Goal: Register for event/course

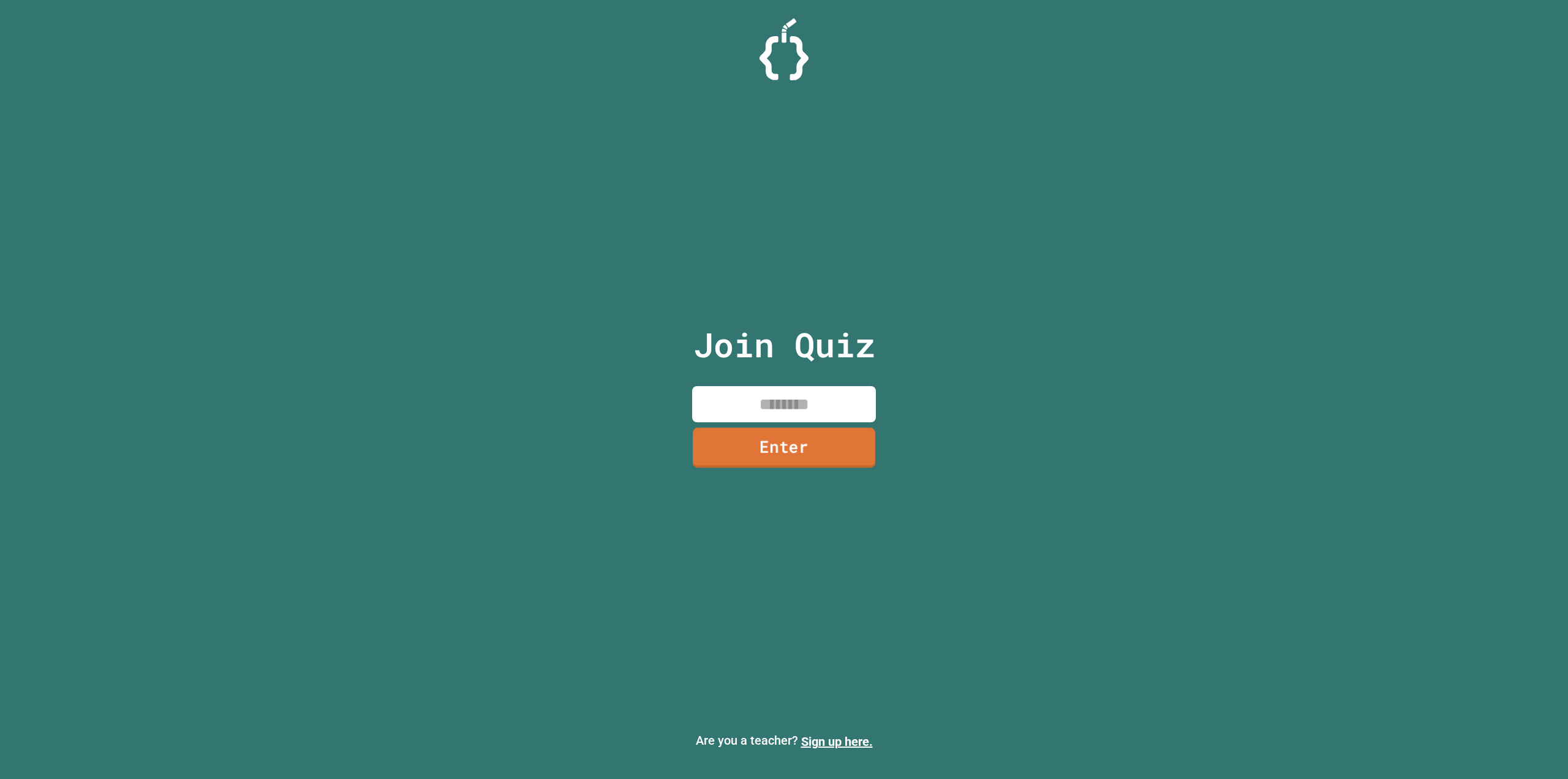
click at [809, 409] on input at bounding box center [783, 404] width 183 height 36
type input "********"
click at [831, 433] on link "Enter" at bounding box center [784, 447] width 181 height 41
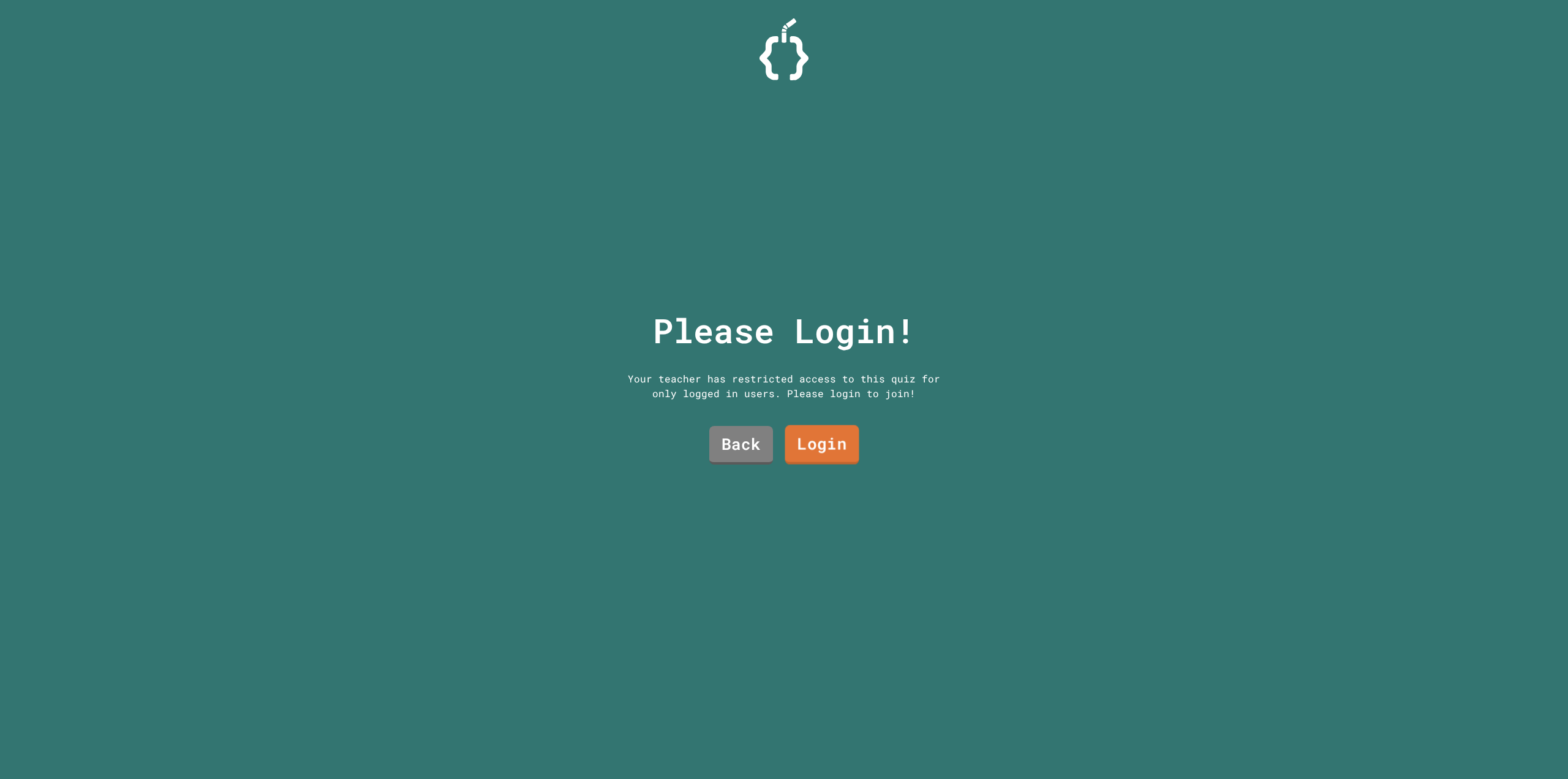
click at [788, 443] on link "Login" at bounding box center [822, 445] width 74 height 39
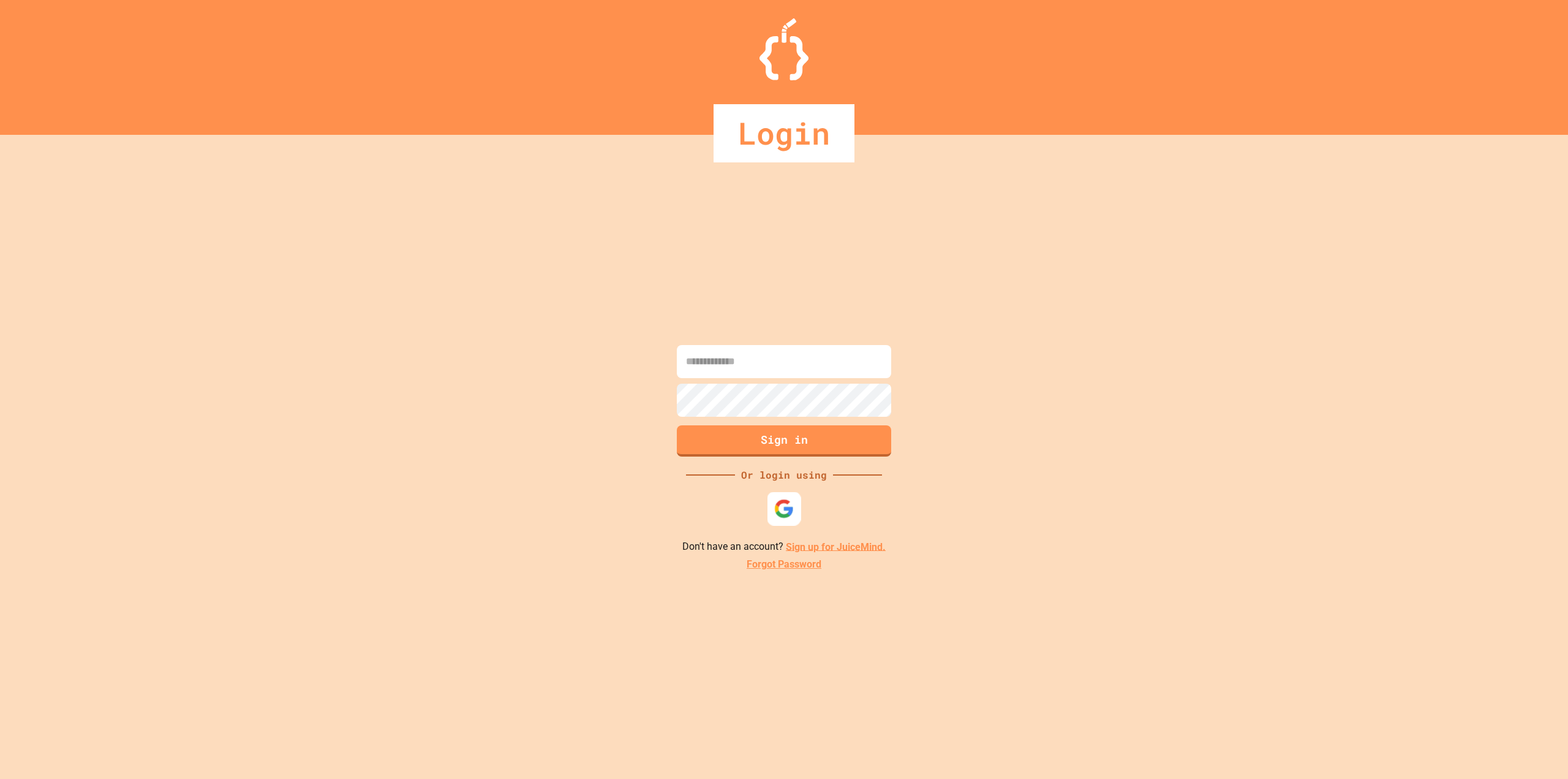
click at [775, 506] on img at bounding box center [784, 508] width 20 height 20
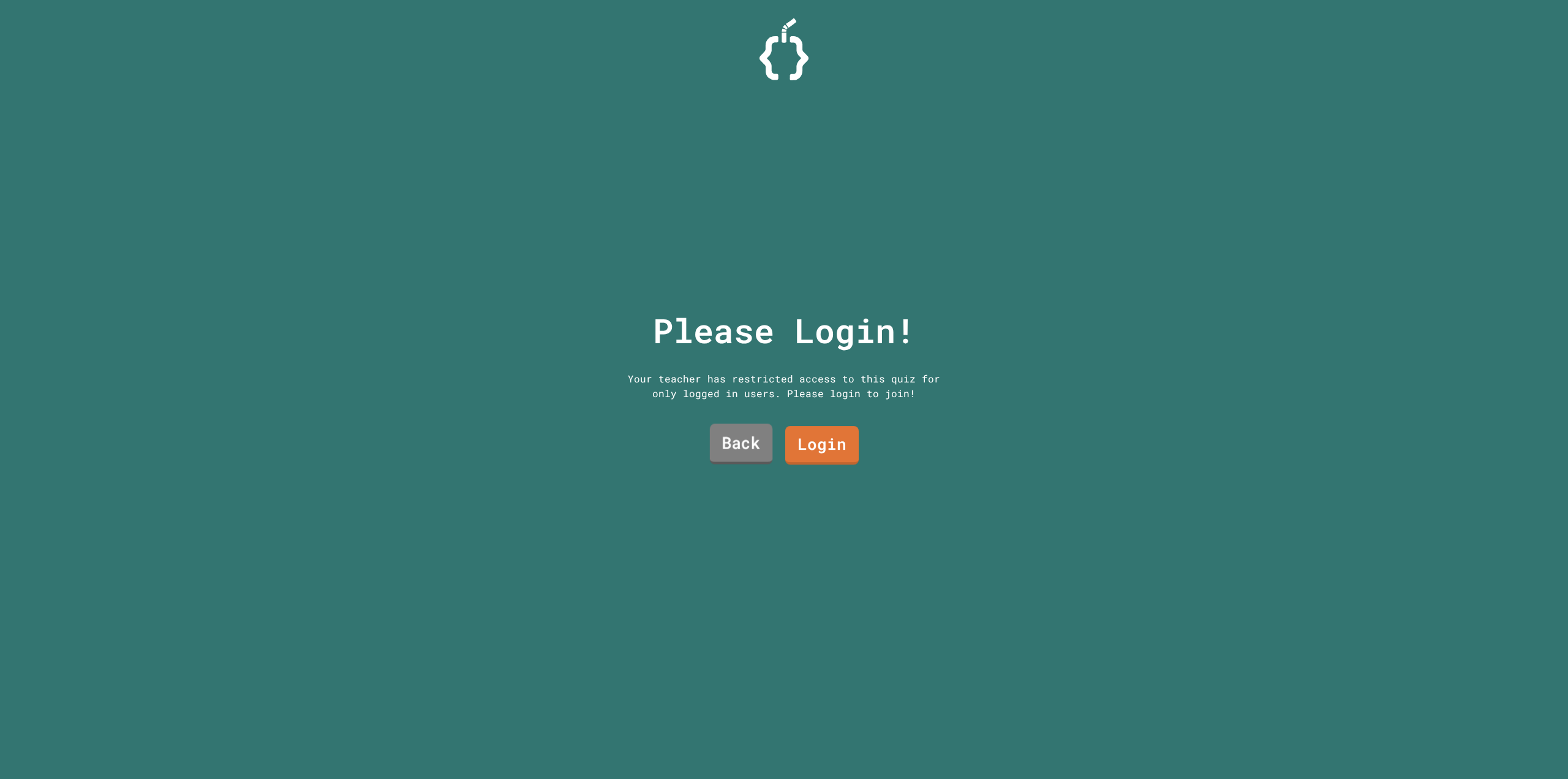
click at [742, 451] on link "Back" at bounding box center [741, 444] width 63 height 41
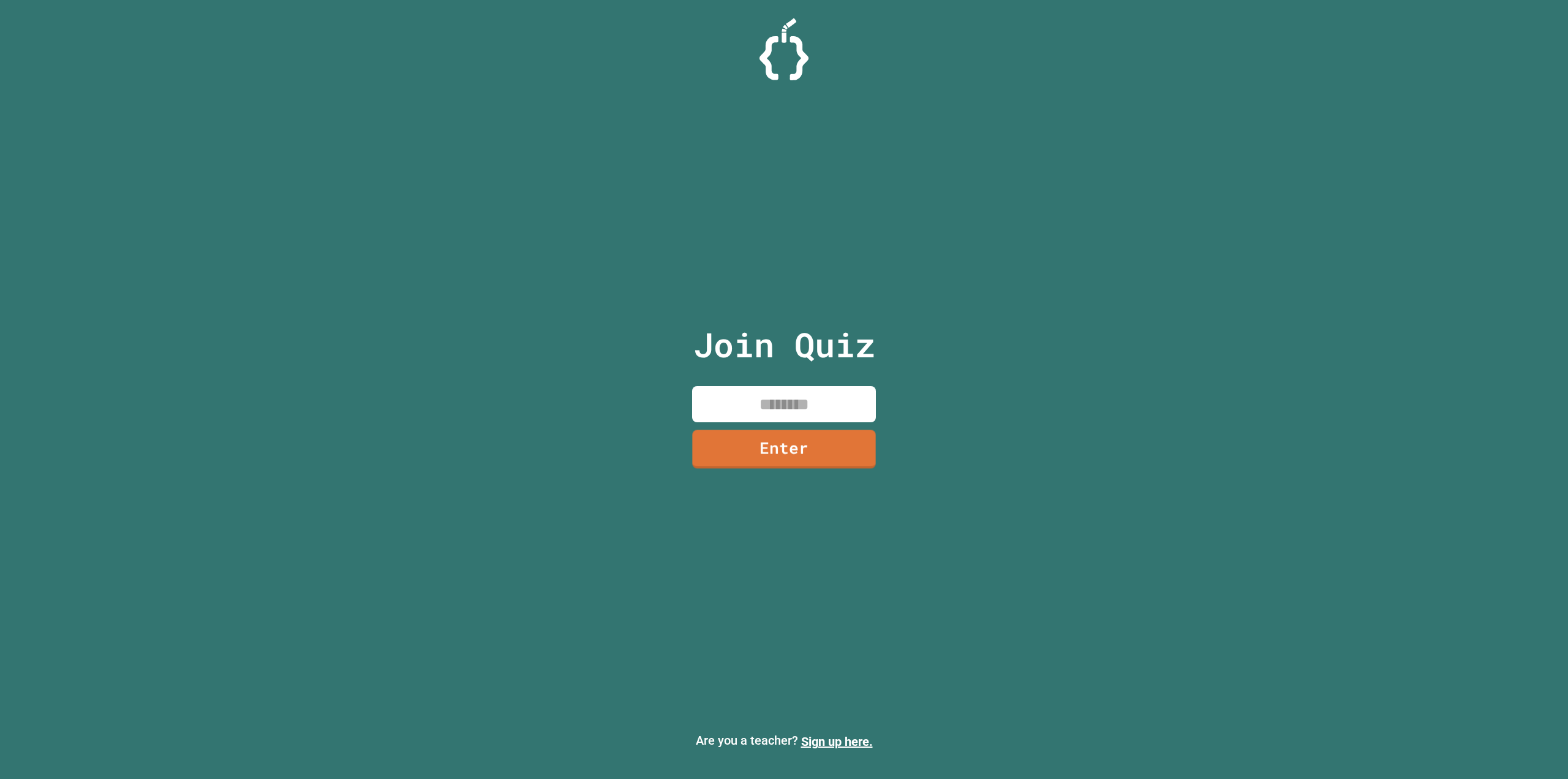
click at [765, 420] on input at bounding box center [783, 404] width 183 height 36
type input "********"
click at [745, 447] on link "Enter" at bounding box center [784, 448] width 187 height 41
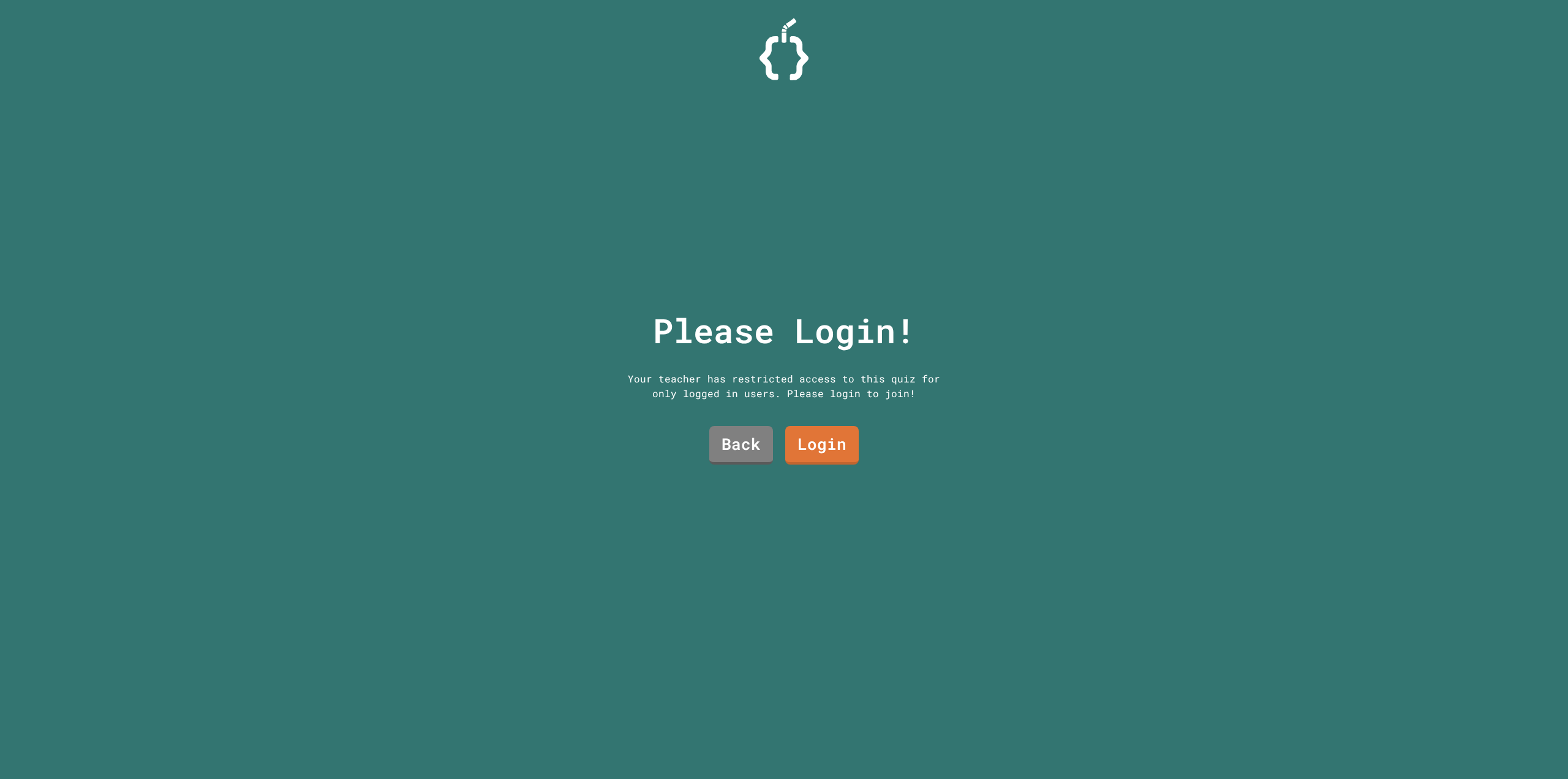
drag, startPoint x: 723, startPoint y: 372, endPoint x: 791, endPoint y: 372, distance: 68.0
drag, startPoint x: 791, startPoint y: 372, endPoint x: 1009, endPoint y: 345, distance: 219.7
drag, startPoint x: 1009, startPoint y: 345, endPoint x: 897, endPoint y: 366, distance: 114.0
drag, startPoint x: 897, startPoint y: 366, endPoint x: 802, endPoint y: 429, distance: 114.0
click at [802, 429] on link "Login" at bounding box center [822, 445] width 73 height 39
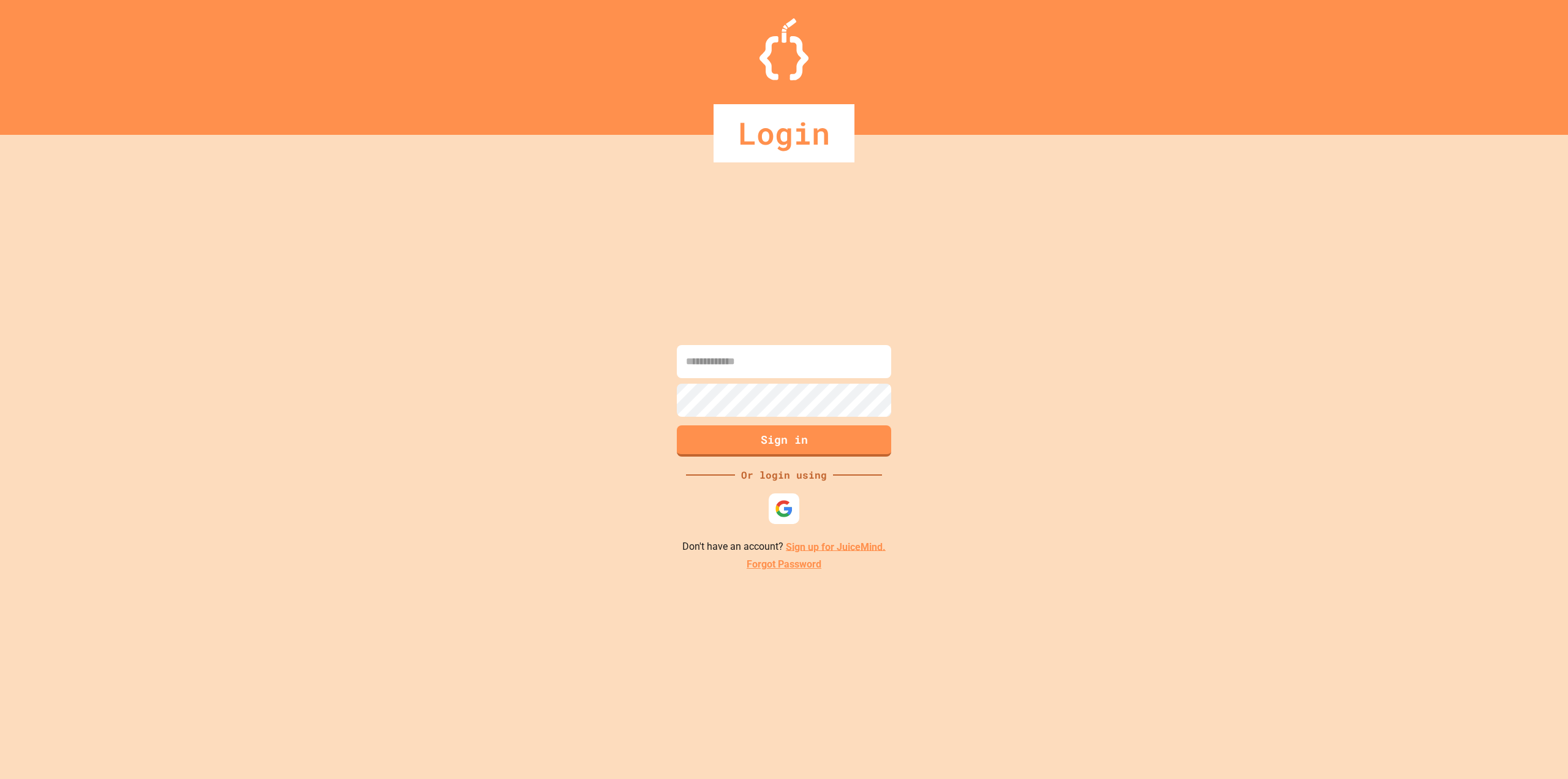
click at [789, 360] on input at bounding box center [783, 362] width 214 height 33
click at [815, 549] on link "Sign up for JuiceMind." at bounding box center [836, 546] width 100 height 11
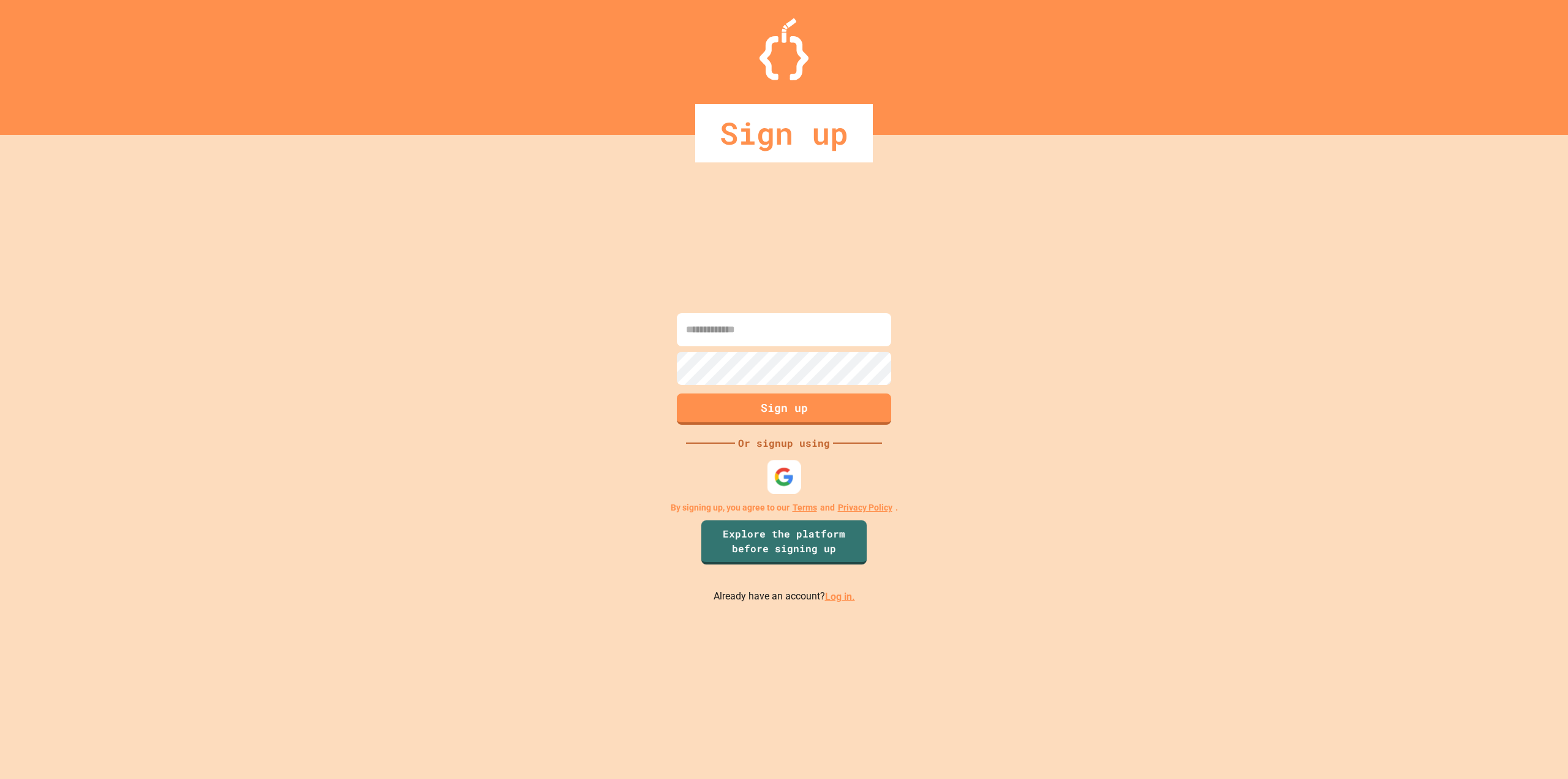
click at [780, 476] on img at bounding box center [784, 477] width 20 height 20
drag, startPoint x: 935, startPoint y: 167, endPoint x: 740, endPoint y: 326, distance: 251.6
drag, startPoint x: 740, startPoint y: 326, endPoint x: 706, endPoint y: 324, distance: 34.1
click at [706, 324] on input at bounding box center [783, 330] width 214 height 33
type input "**********"
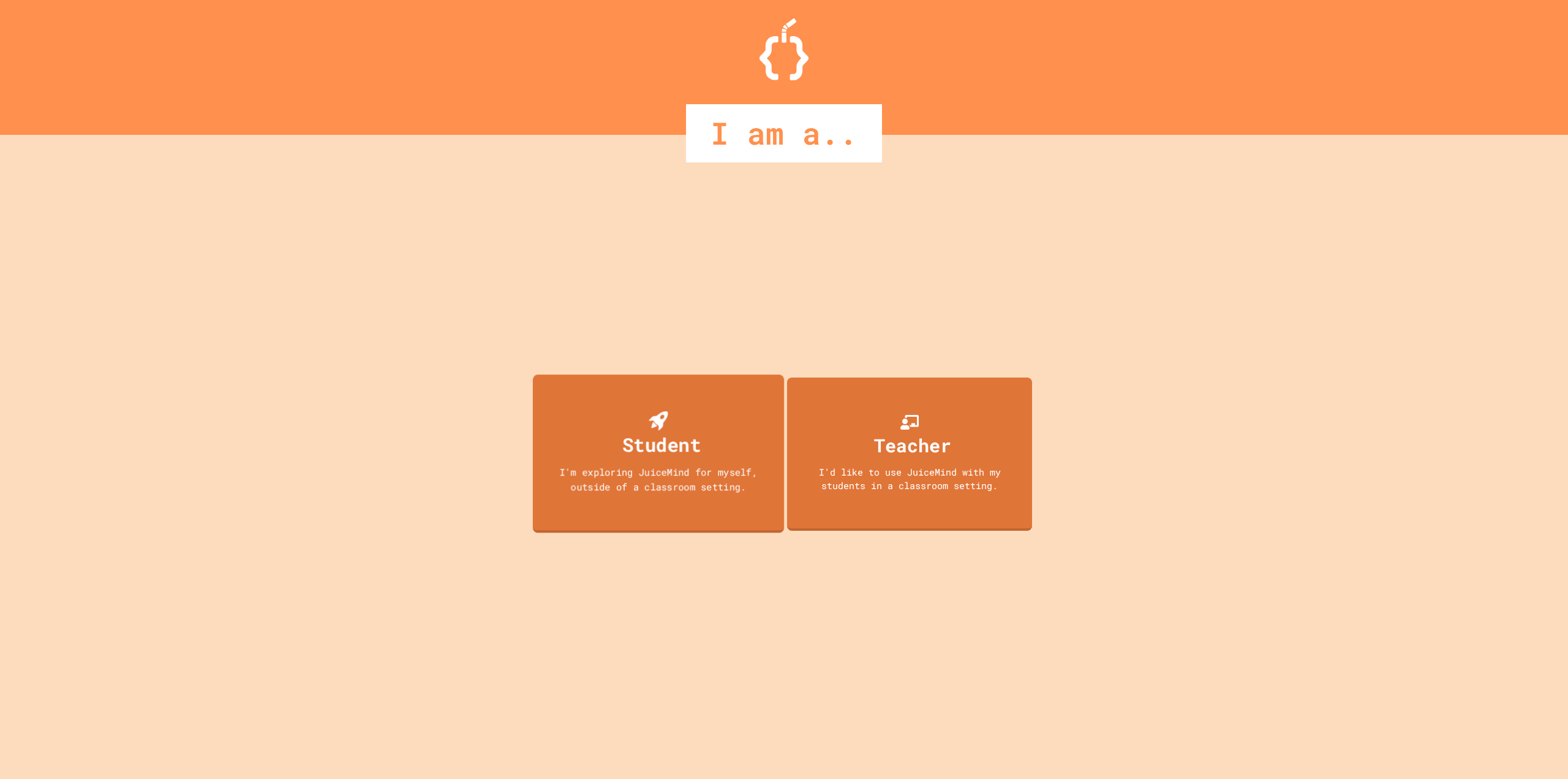
click at [705, 444] on div "Student I'm exploring JuiceMind for myself, outside of a classroom setting." at bounding box center [659, 453] width 251 height 158
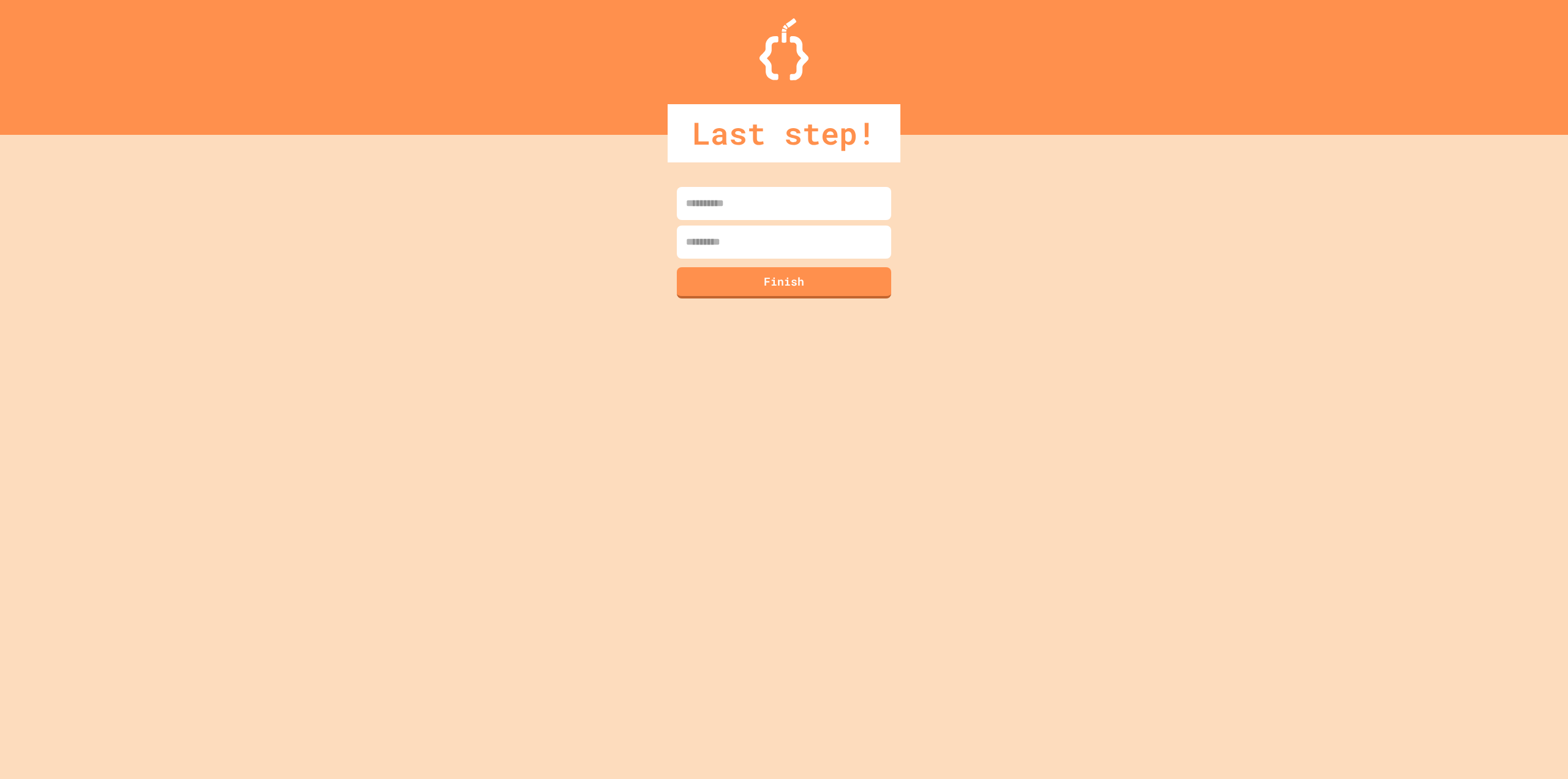
click at [747, 202] on input at bounding box center [783, 204] width 214 height 33
paste input "*********"
type input "*********"
click at [765, 295] on button "Finish" at bounding box center [785, 281] width 219 height 32
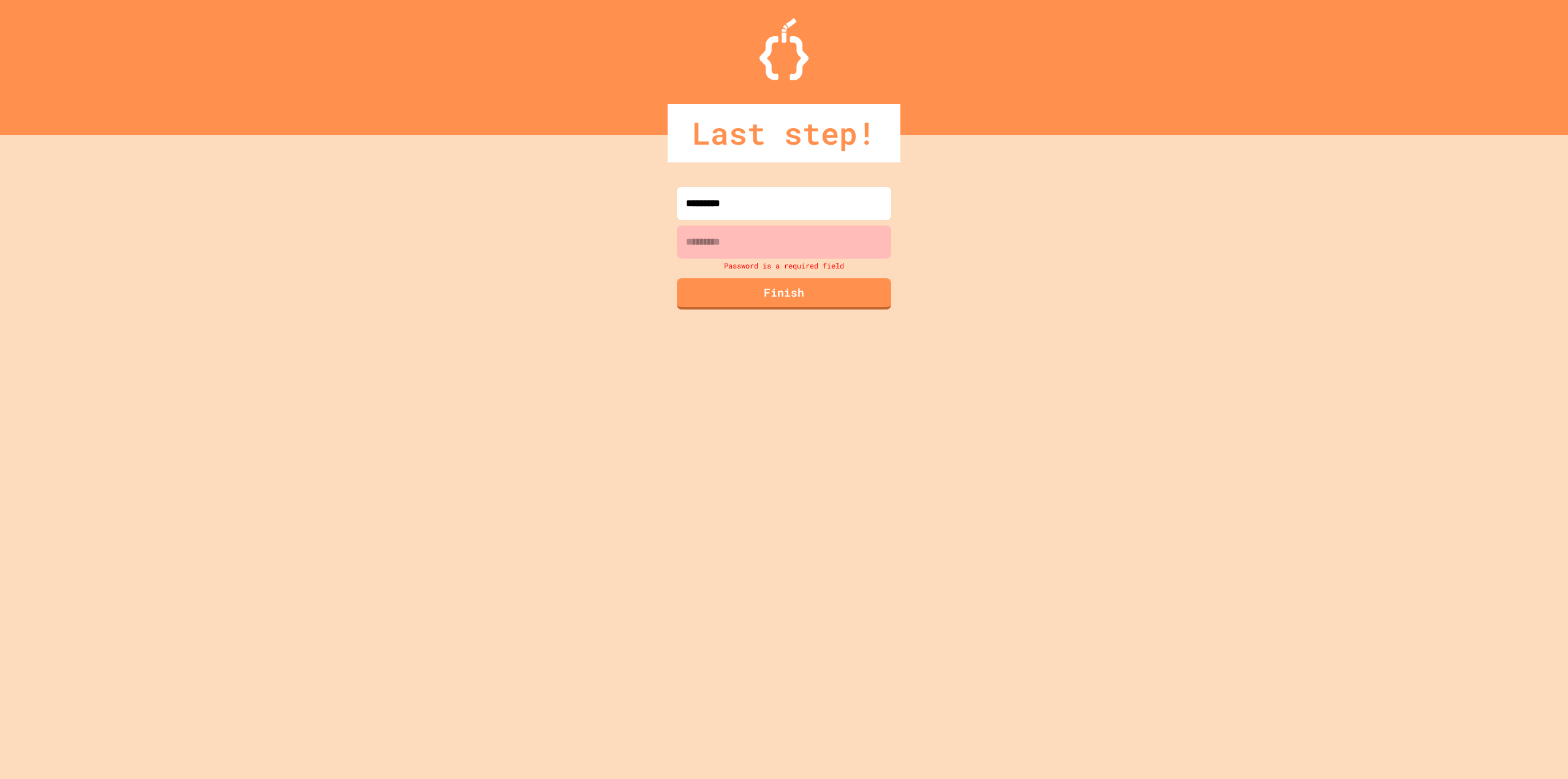
drag, startPoint x: 684, startPoint y: 271, endPoint x: 736, endPoint y: 246, distance: 57.7
drag, startPoint x: 736, startPoint y: 246, endPoint x: 702, endPoint y: 242, distance: 34.2
drag, startPoint x: 702, startPoint y: 242, endPoint x: 683, endPoint y: 242, distance: 19.0
click at [683, 242] on input at bounding box center [783, 242] width 214 height 33
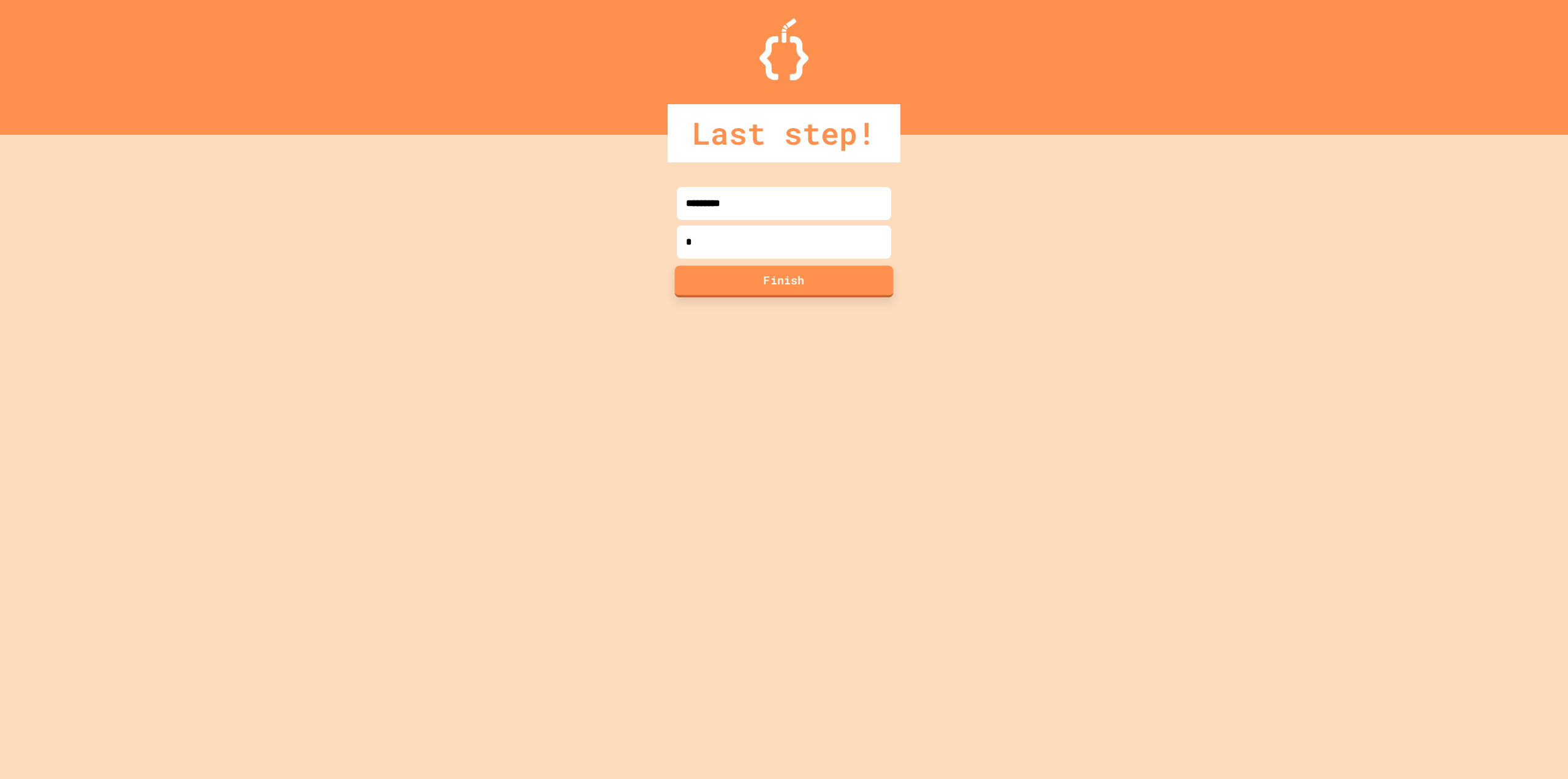
type input "*"
click at [697, 280] on button "Finish" at bounding box center [785, 281] width 219 height 32
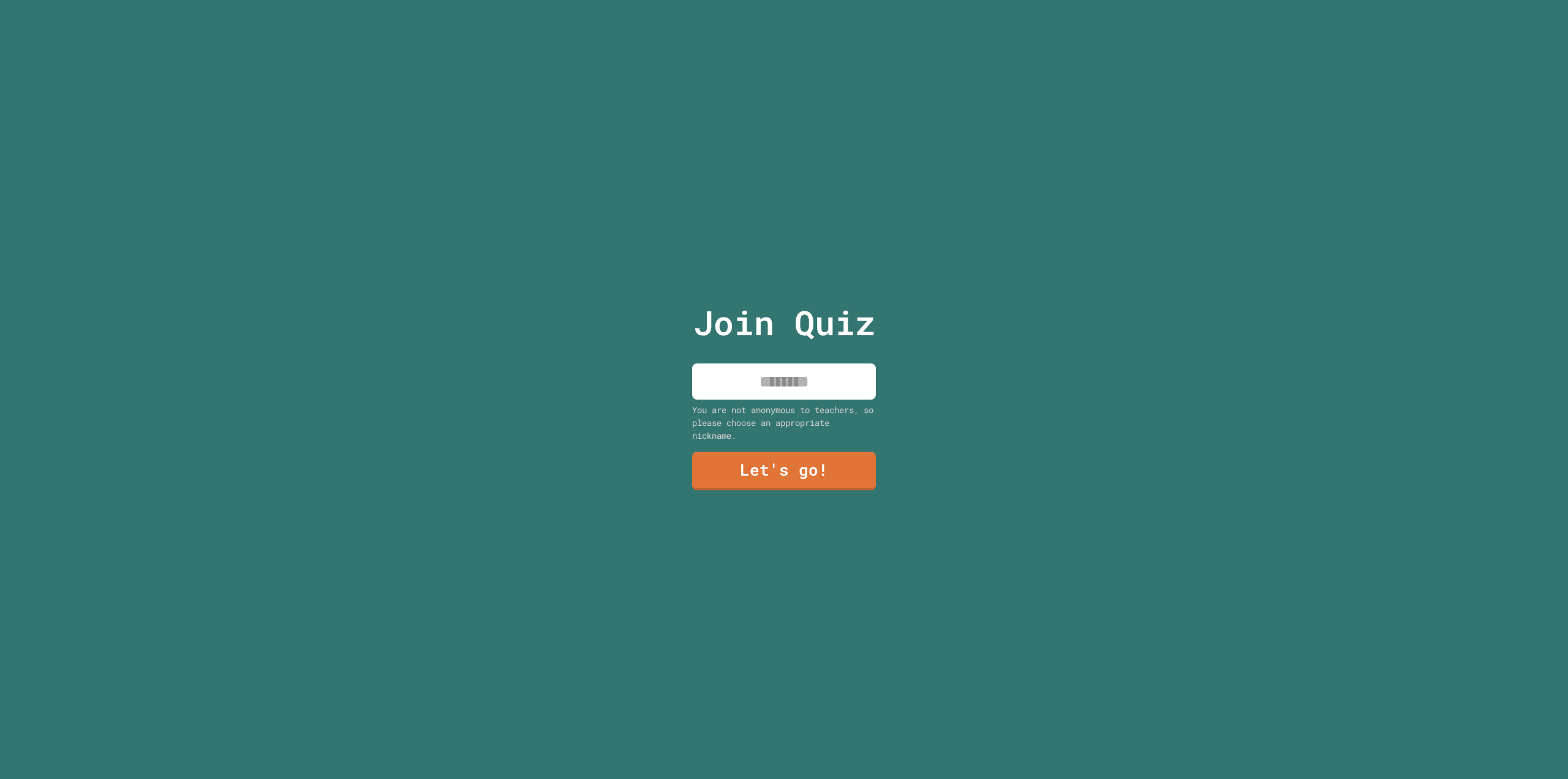
click at [779, 391] on input at bounding box center [783, 381] width 183 height 36
paste input "*********"
type input "*********"
click at [804, 455] on link "Let's go!" at bounding box center [783, 469] width 169 height 41
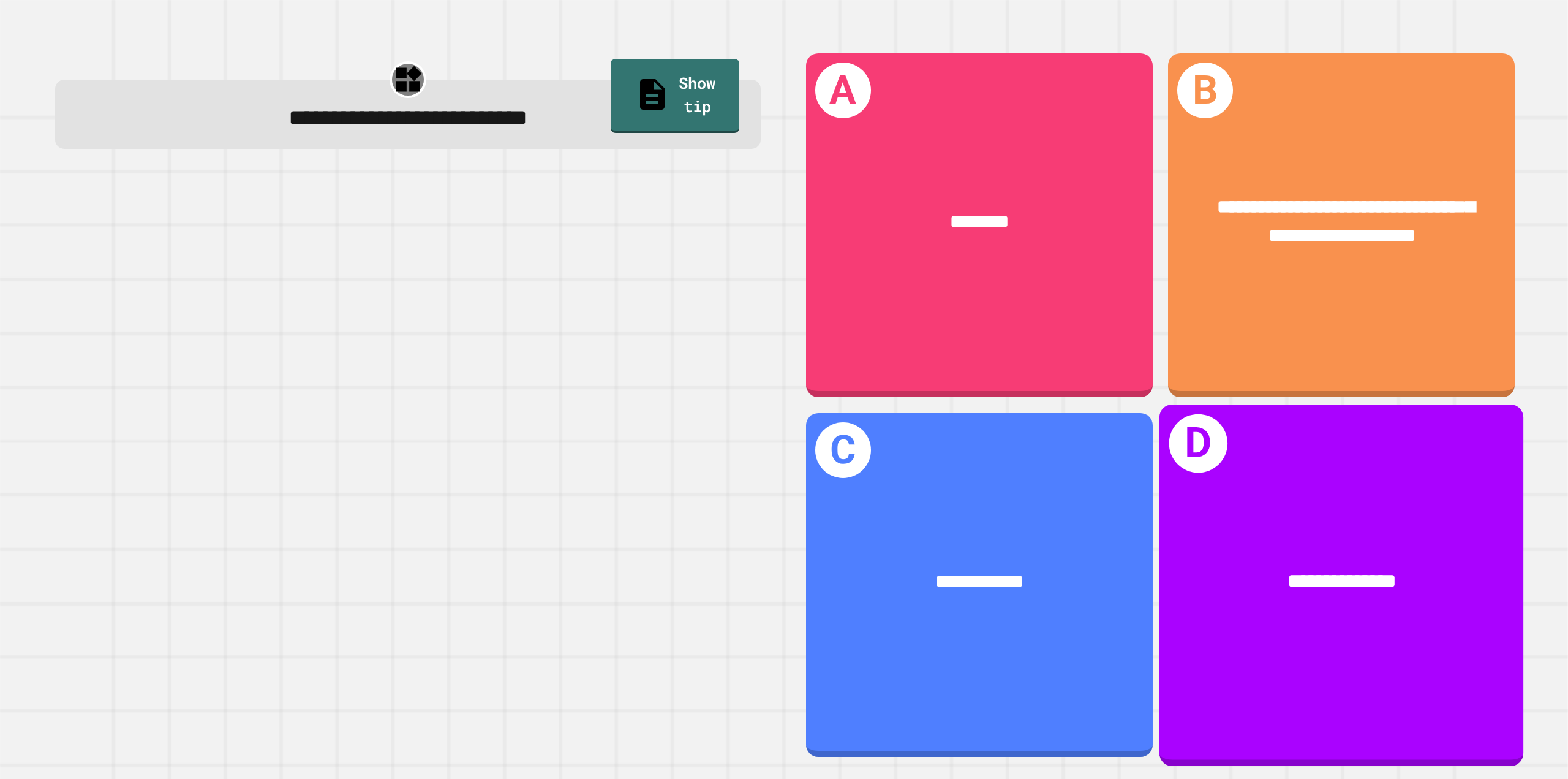
click at [1324, 526] on div "**********" at bounding box center [1341, 581] width 364 height 110
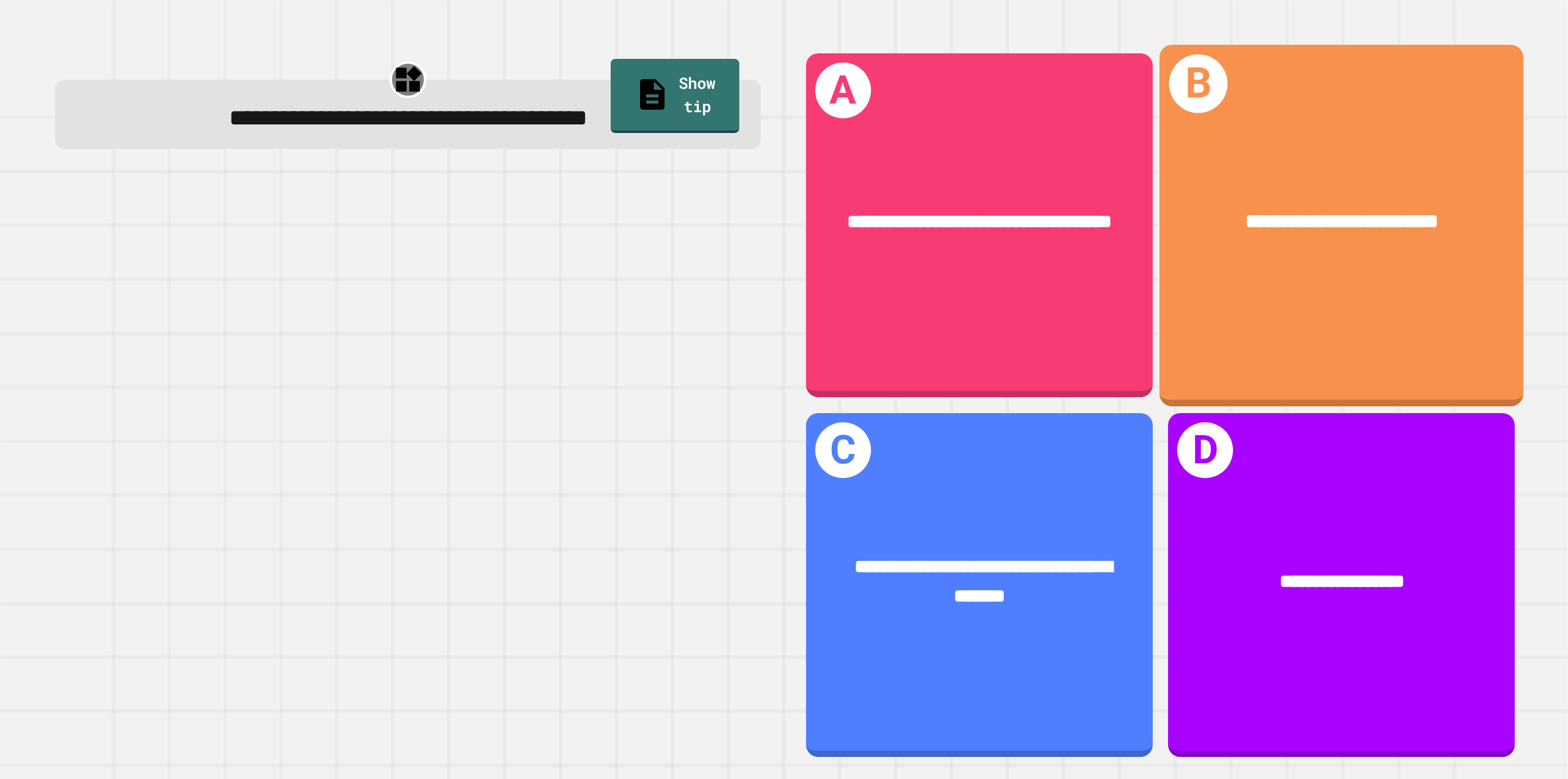
click at [1290, 243] on div "**********" at bounding box center [1341, 222] width 364 height 110
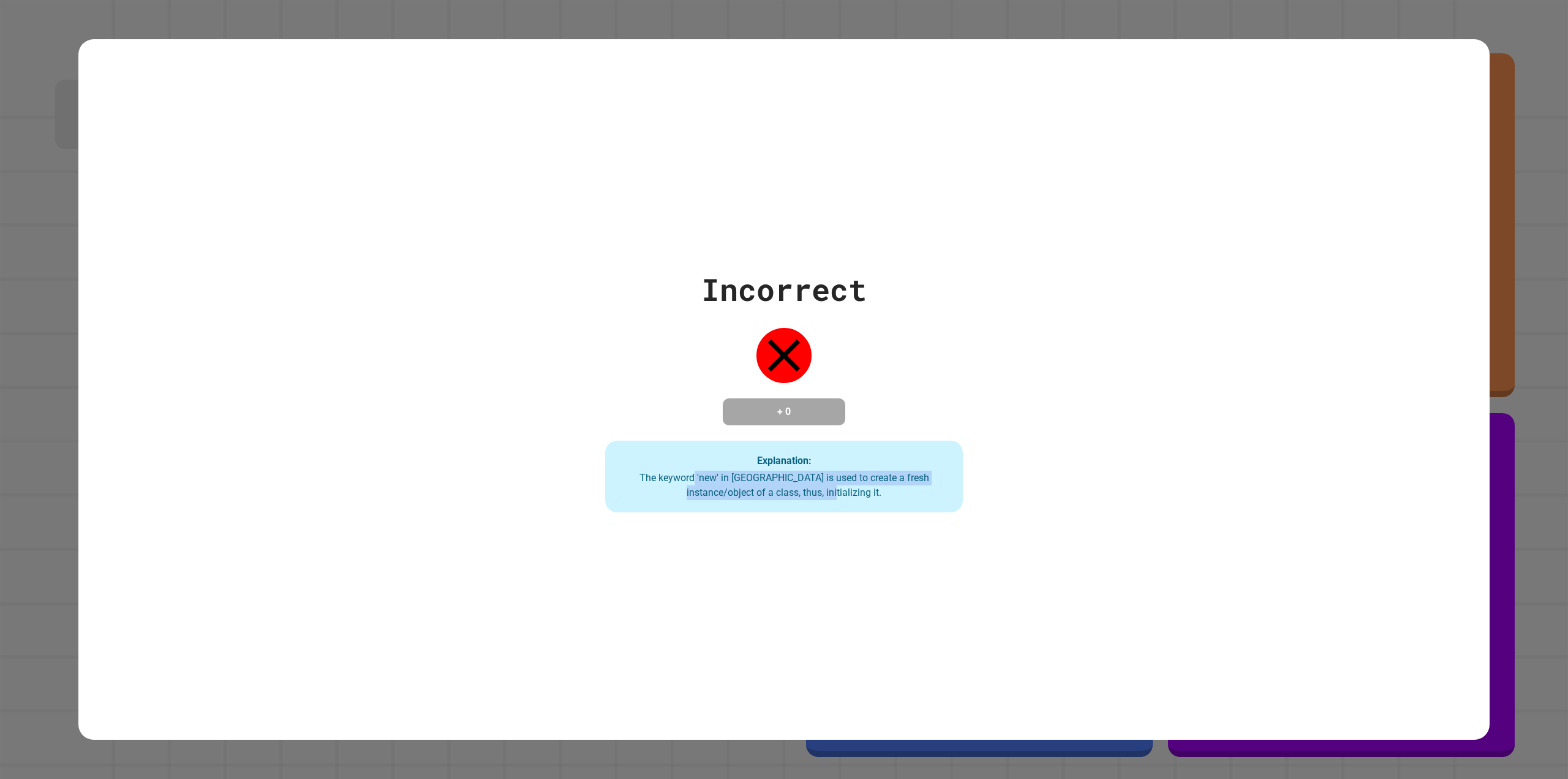
drag, startPoint x: 727, startPoint y: 477, endPoint x: 879, endPoint y: 503, distance: 154.2
click at [879, 503] on div "Explanation: The keyword 'new' in [GEOGRAPHIC_DATA] is used to create a fresh i…" at bounding box center [784, 477] width 358 height 72
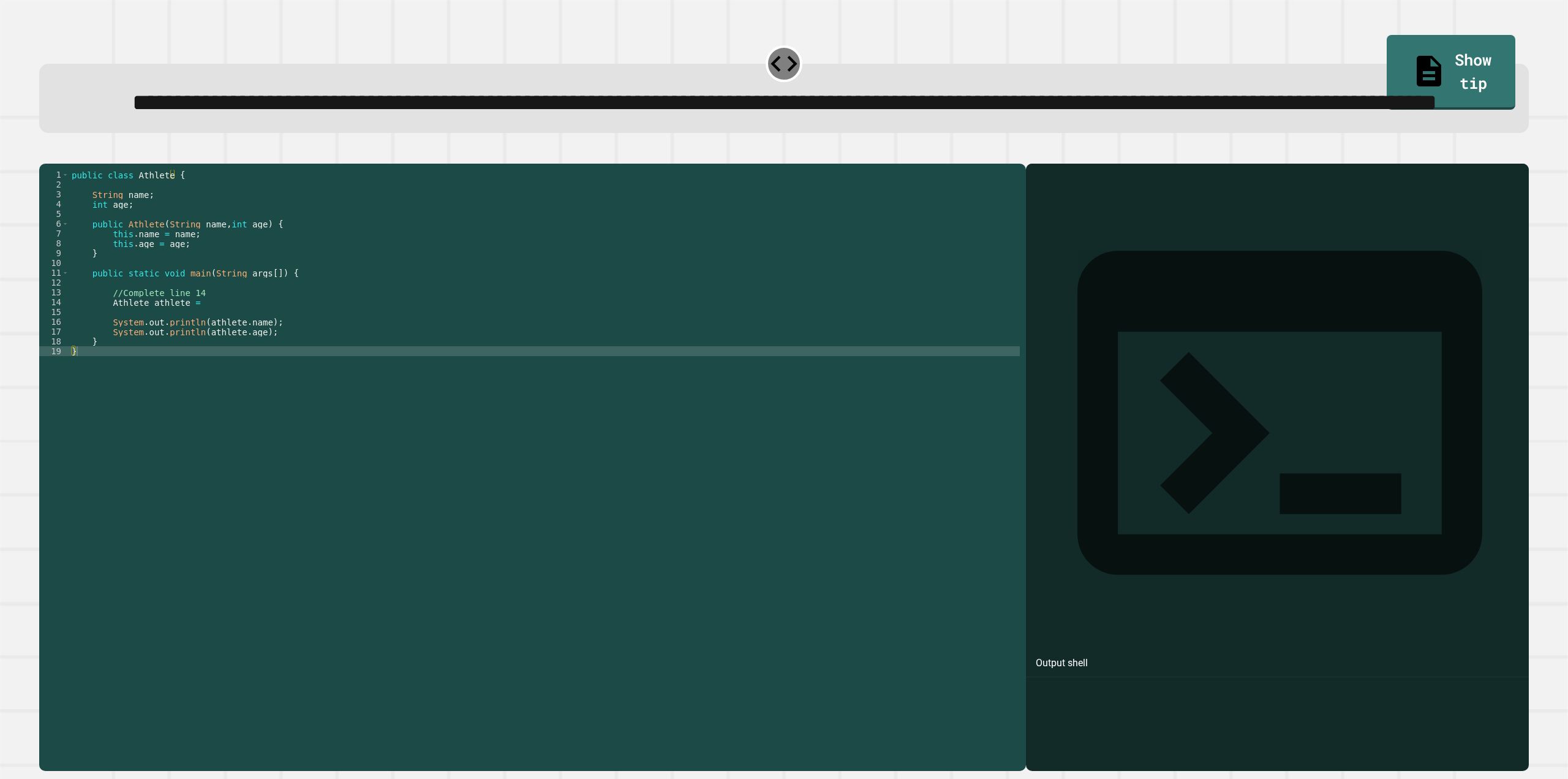
click at [198, 364] on div "public class Athlete { String name ; int age ; public Athlete ( String name , i…" at bounding box center [544, 434] width 951 height 529
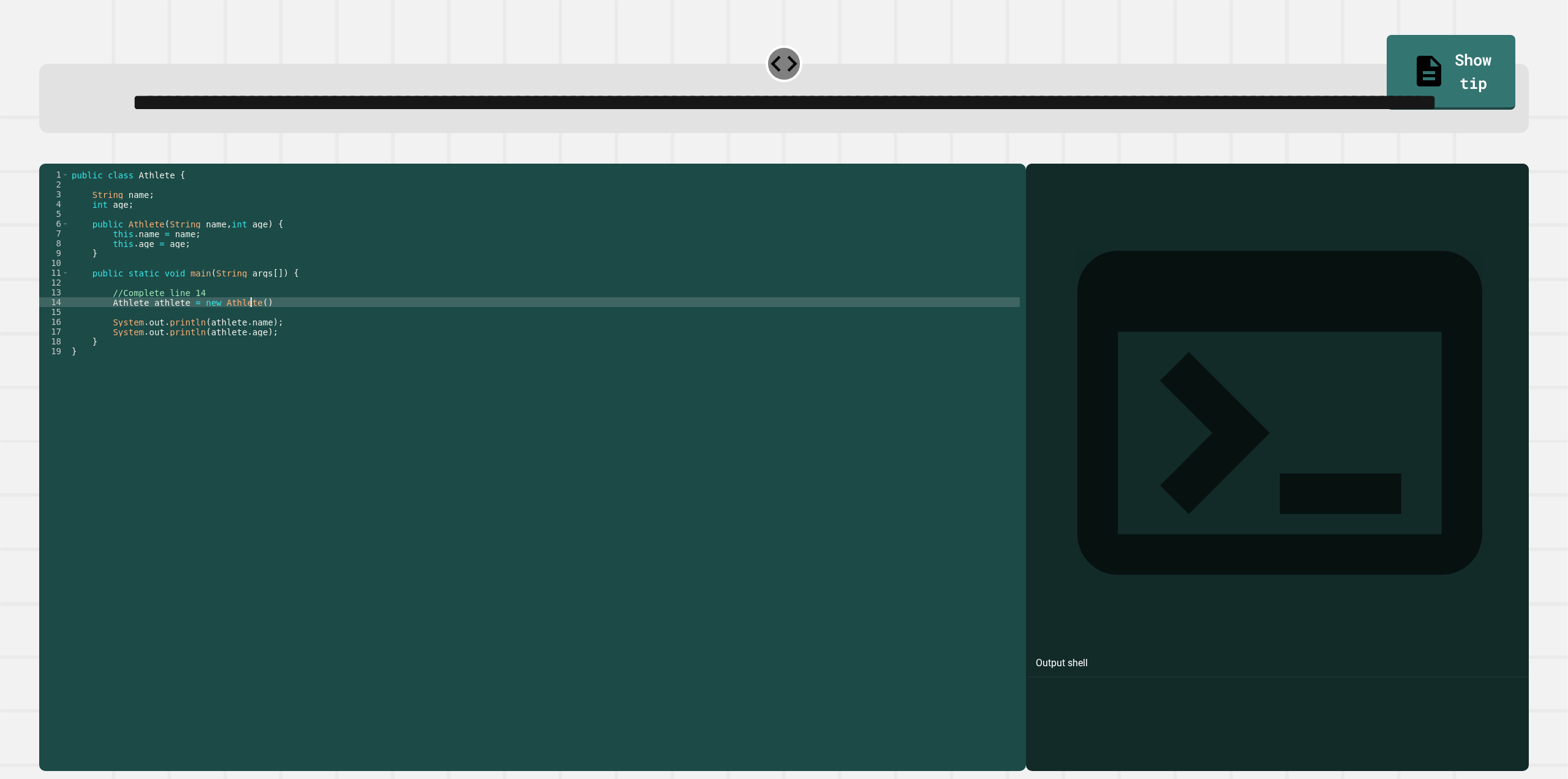
scroll to position [0, 12]
type textarea "**********"
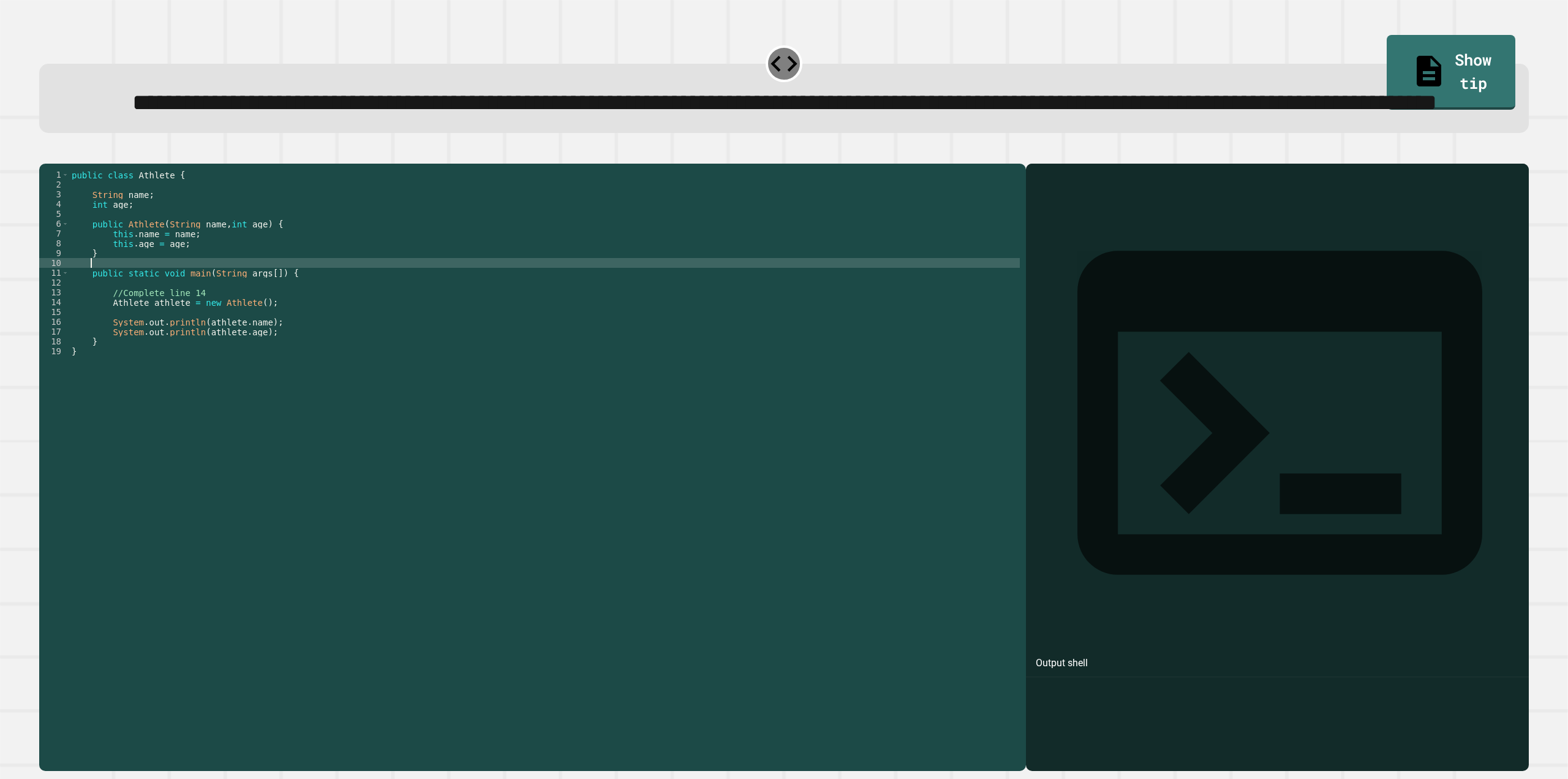
drag, startPoint x: 324, startPoint y: 324, endPoint x: 1378, endPoint y: 70, distance: 1084.2
click at [1387, 70] on link "Show tip" at bounding box center [1451, 72] width 129 height 75
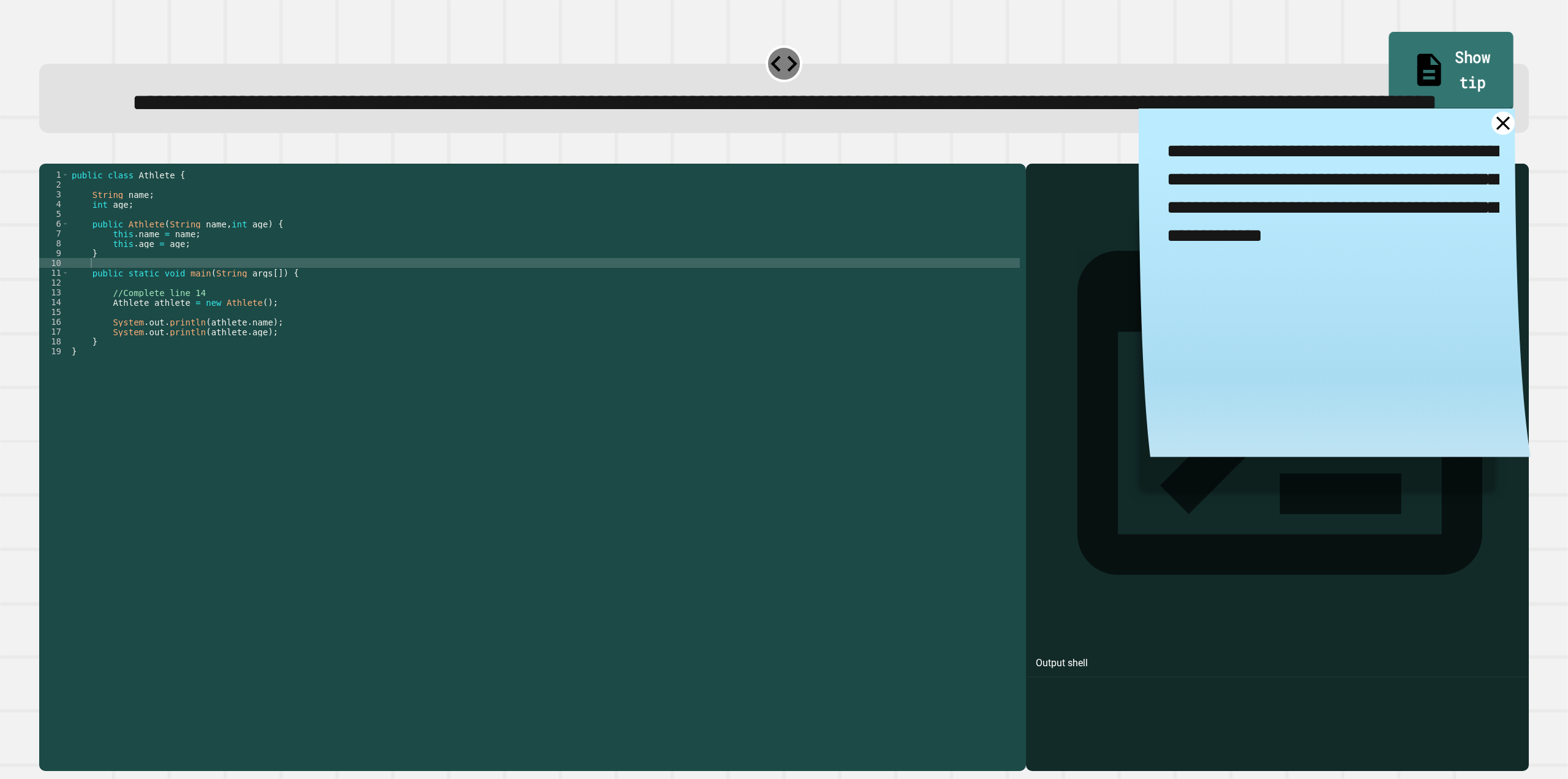
click at [1389, 70] on link "Show tip" at bounding box center [1451, 71] width 124 height 78
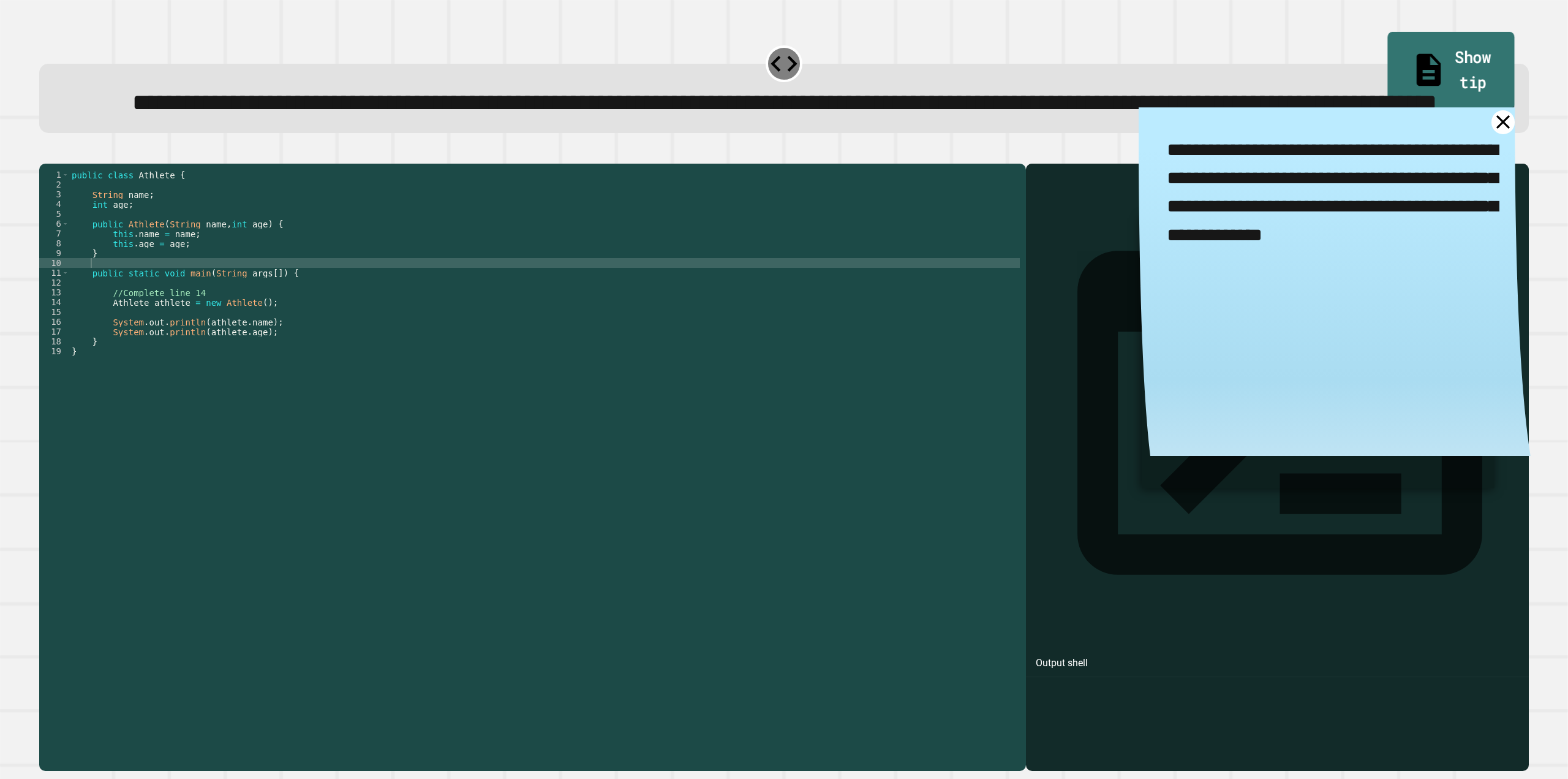
click at [1411, 67] on icon at bounding box center [1429, 69] width 36 height 39
click at [1490, 135] on icon at bounding box center [1503, 122] width 25 height 25
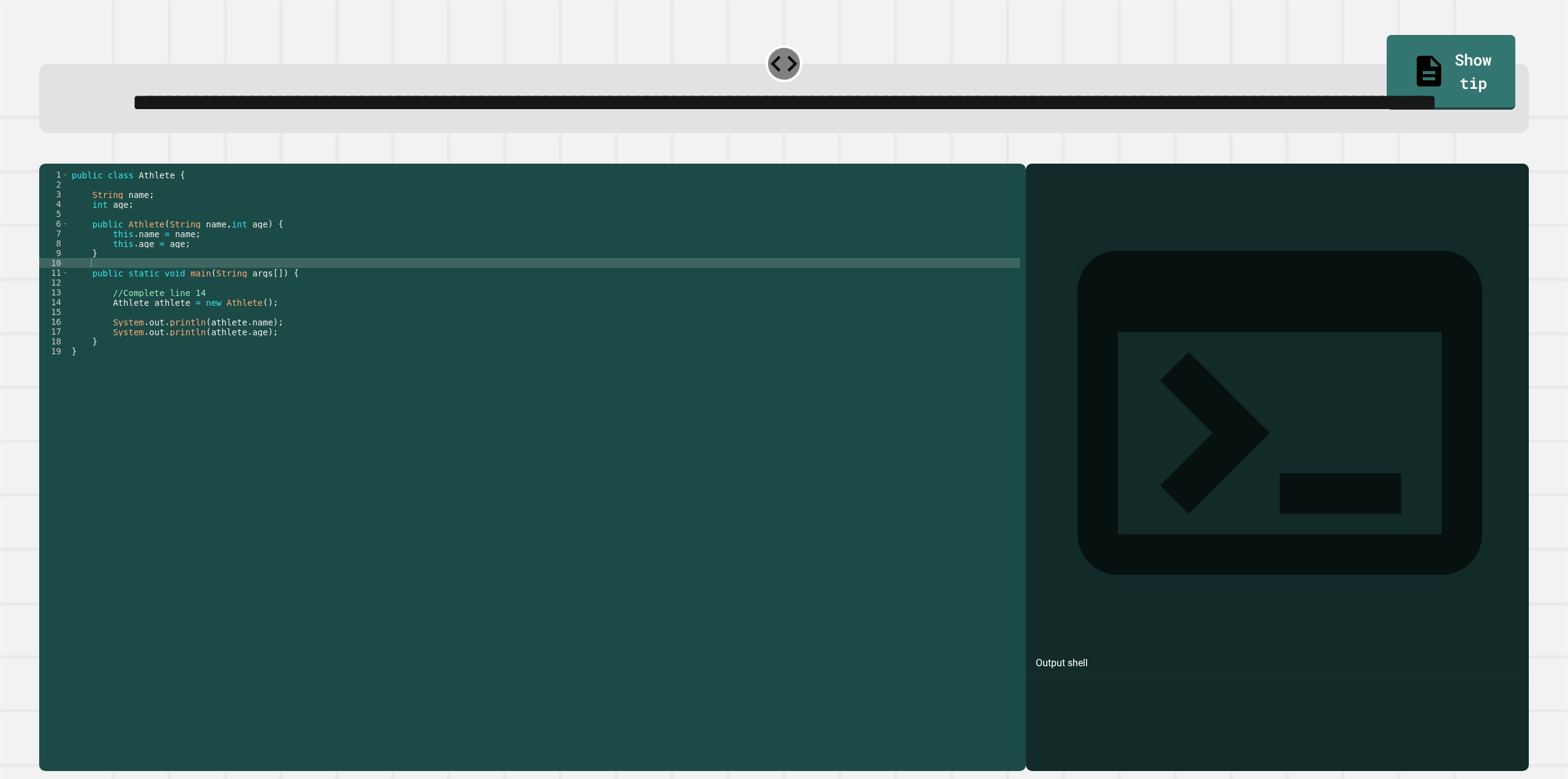
click at [43, 164] on div at bounding box center [784, 156] width 1489 height 15
click at [56, 166] on icon "button" at bounding box center [53, 161] width 7 height 9
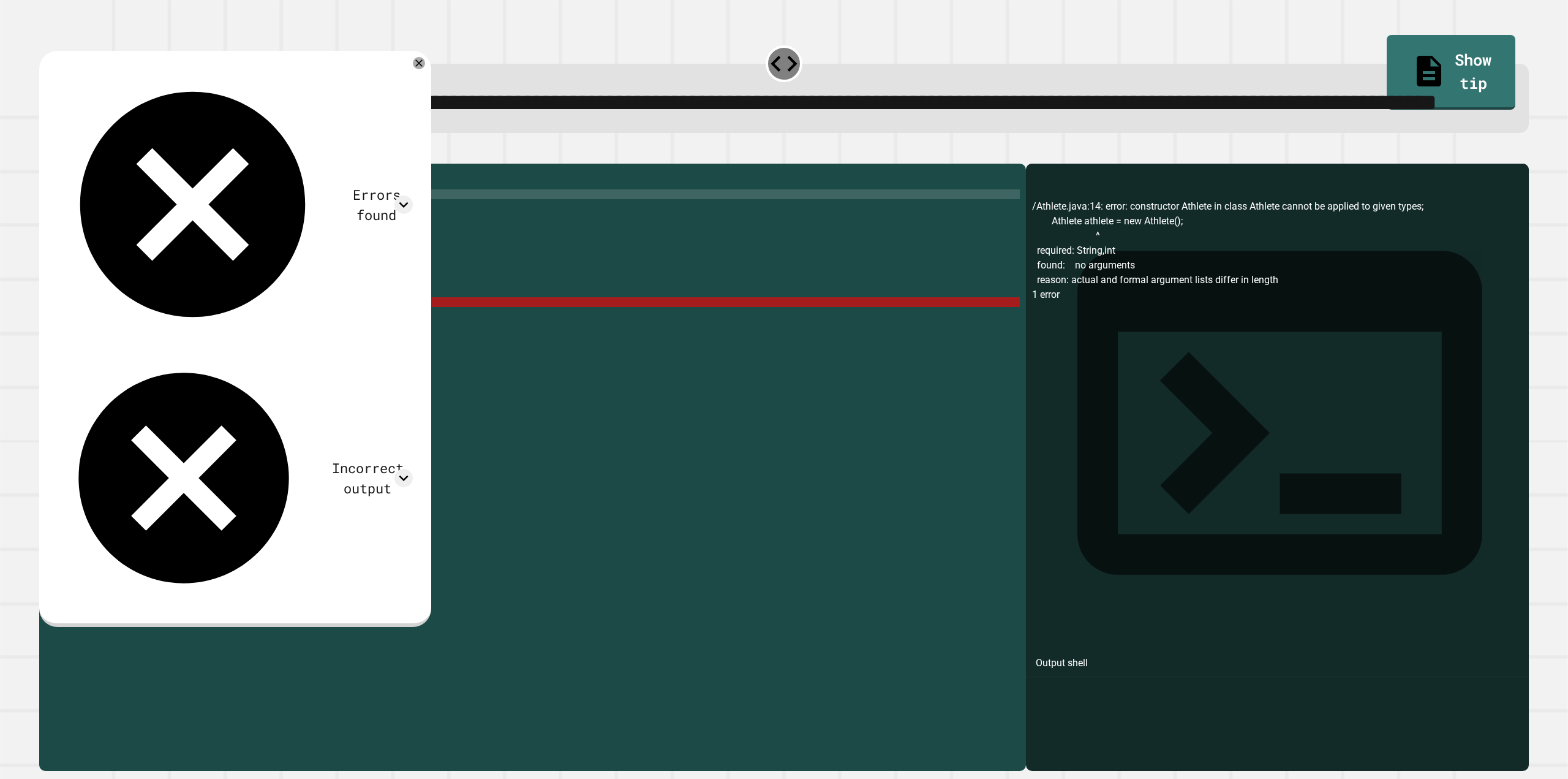
click at [768, 252] on div "public class Athlete { String name ; int age ; public Athlete ( String name , i…" at bounding box center [544, 434] width 951 height 529
click at [1427, 60] on link "Show tip" at bounding box center [1451, 71] width 129 height 75
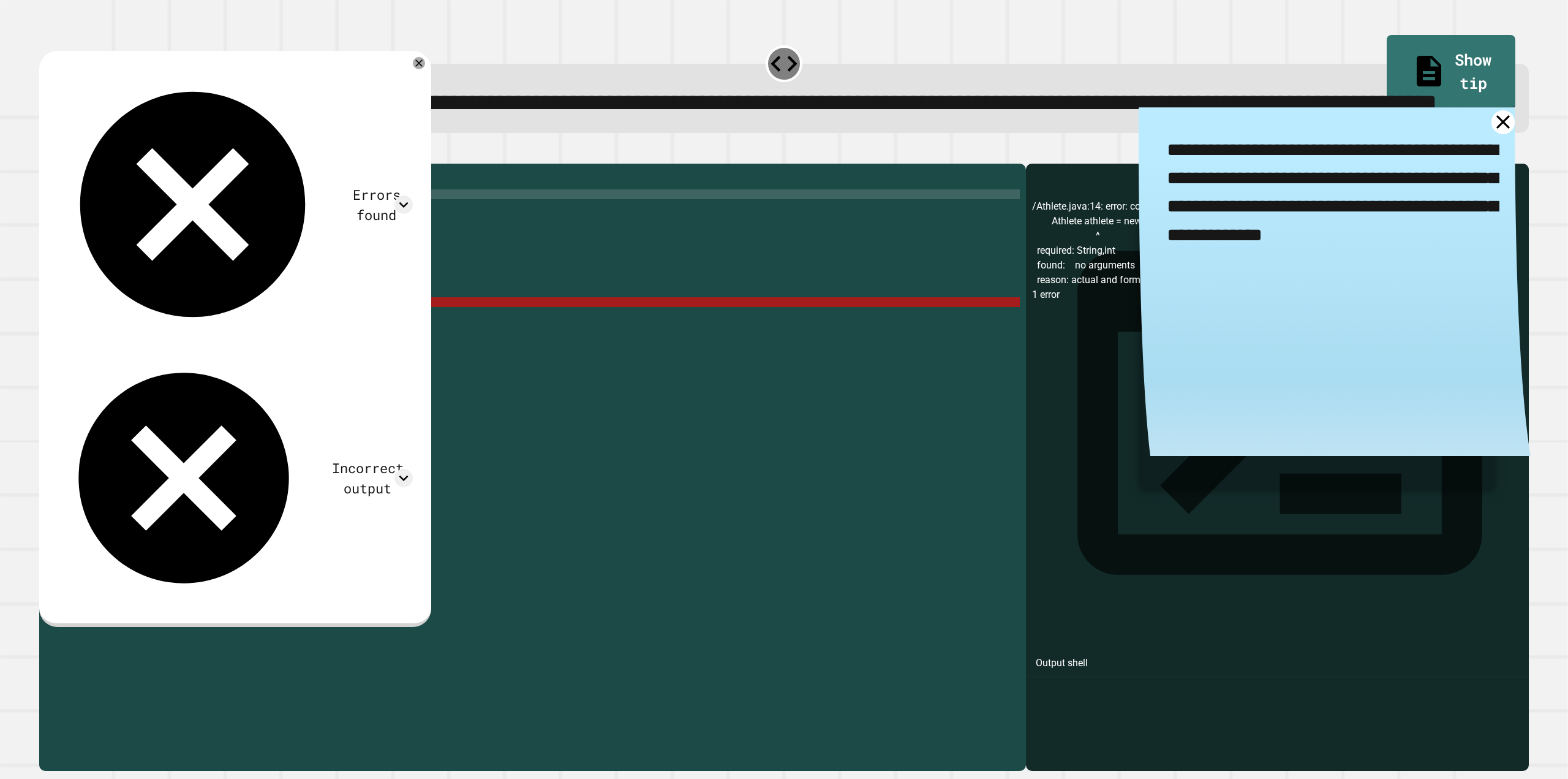
click at [1477, 183] on textarea "**********" at bounding box center [1334, 192] width 392 height 169
click at [1490, 135] on icon at bounding box center [1503, 122] width 25 height 25
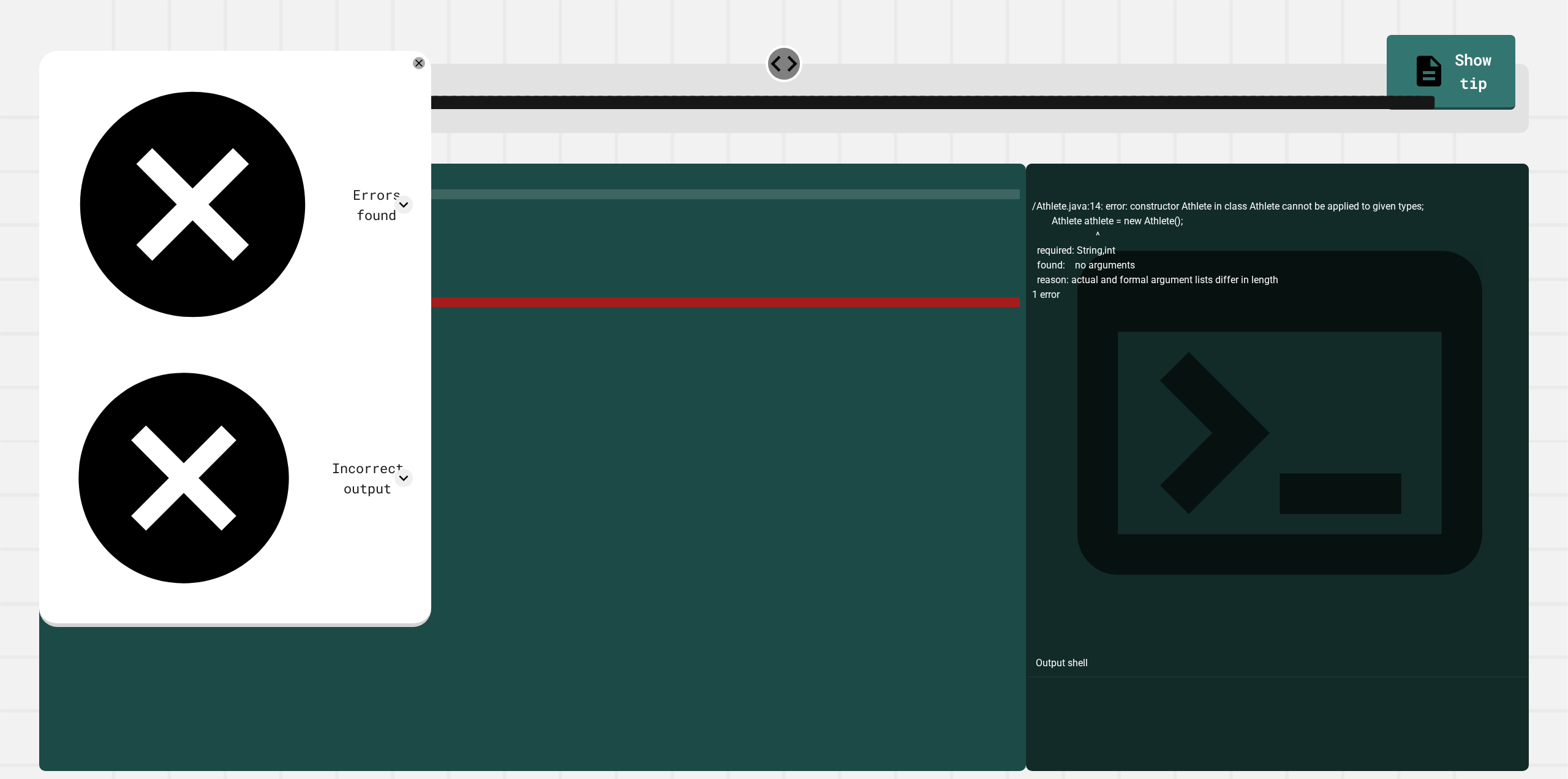
click at [228, 382] on div "public class Athlete { String name ; int age ; public Athlete ( String name , i…" at bounding box center [544, 434] width 951 height 529
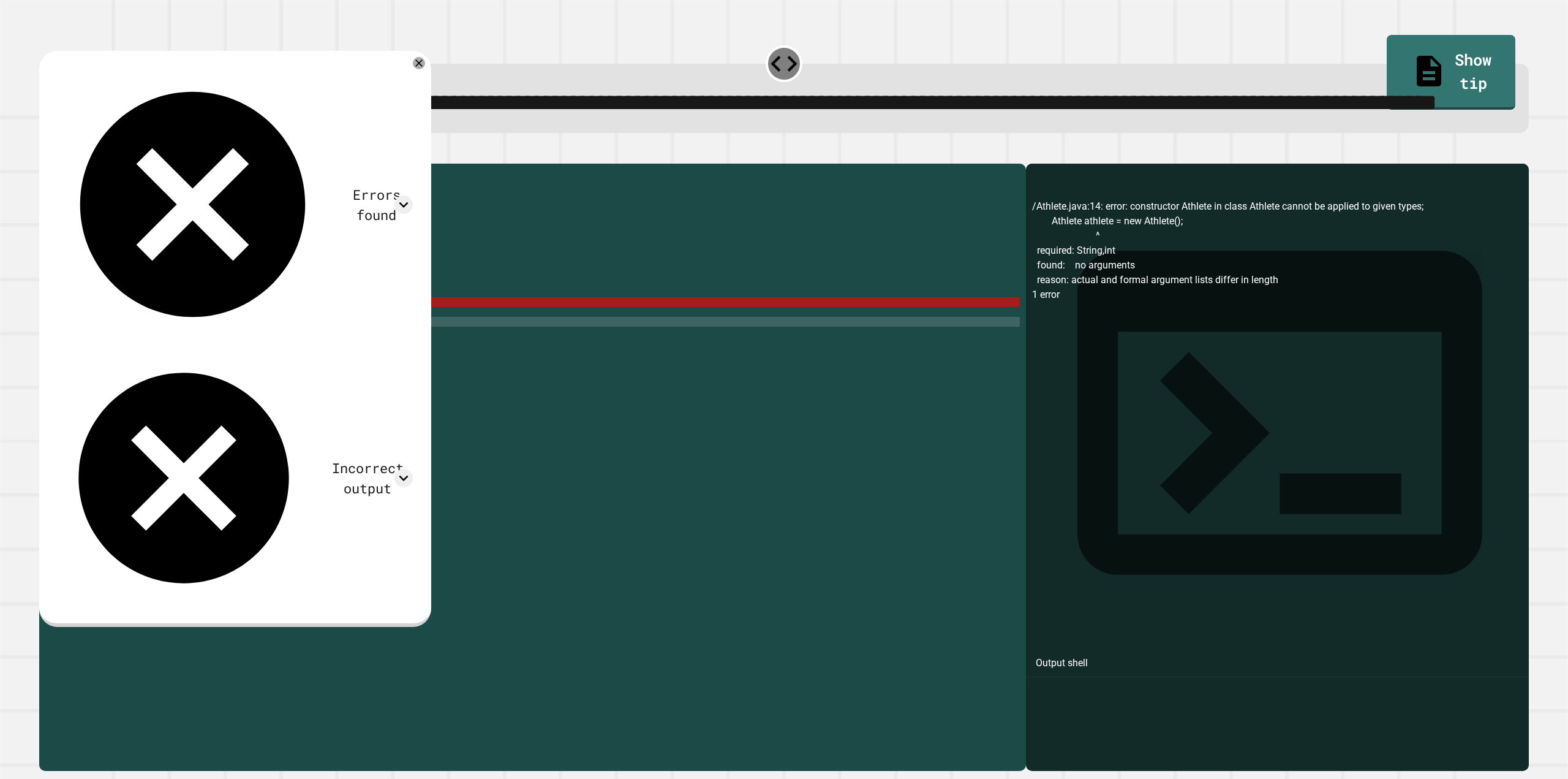
click at [228, 382] on div "public class Athlete { String name ; int age ; public Athlete ( String name , i…" at bounding box center [544, 434] width 951 height 529
click at [228, 382] on div "public class Athlete { String name ; int age ; public Athlete ( String name , i…" at bounding box center [544, 425] width 951 height 510
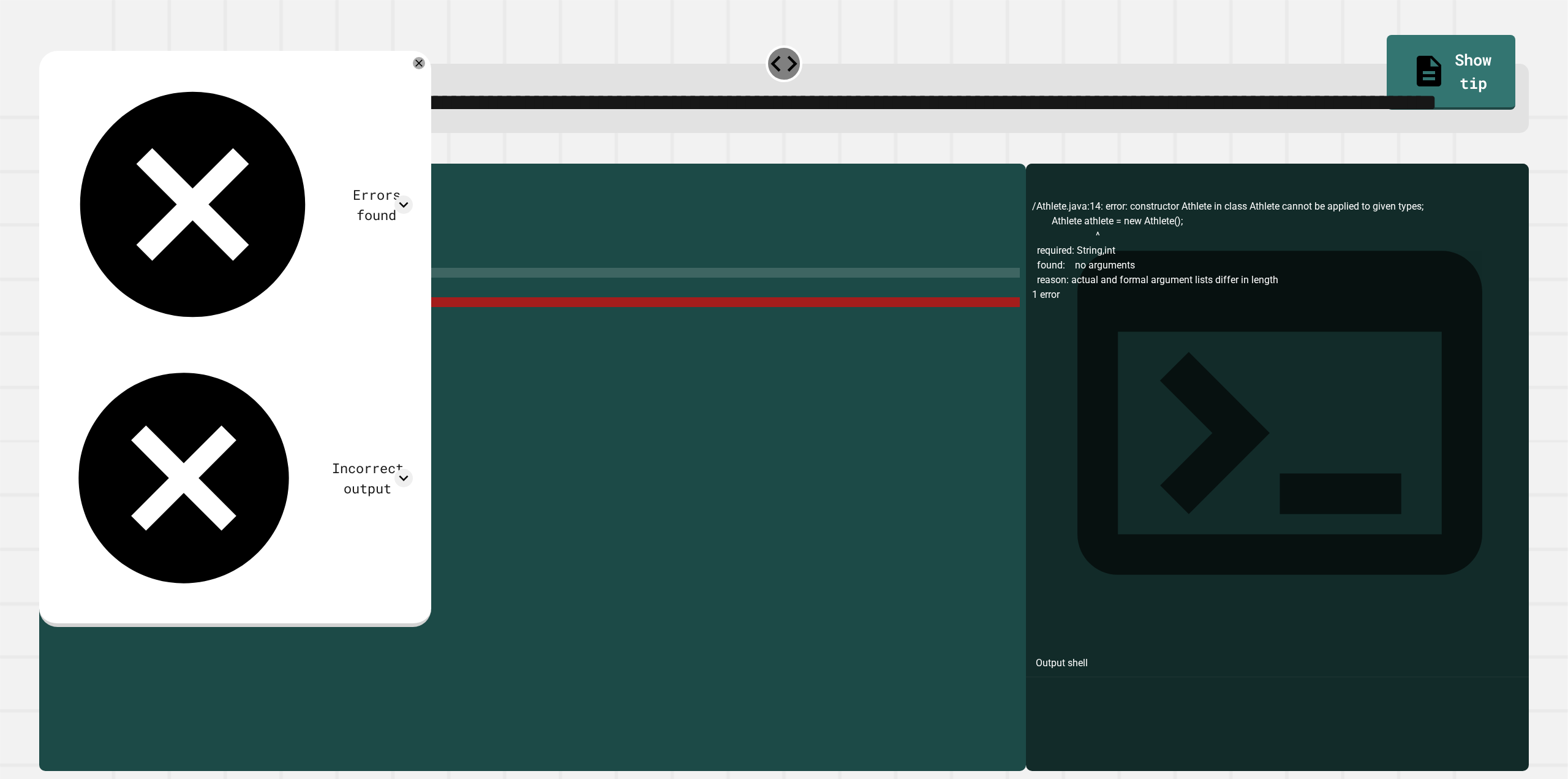
click at [218, 327] on div "public class Athlete { String name ; int age ; public Athlete ( String name , i…" at bounding box center [544, 434] width 951 height 529
drag, startPoint x: 200, startPoint y: 335, endPoint x: 255, endPoint y: 333, distance: 55.0
click at [254, 333] on div "public class Athlete { String name ; int age ; public Athlete ( String name , i…" at bounding box center [544, 434] width 951 height 529
click at [255, 333] on div "public class Athlete { String name ; int age ; public Athlete ( String name , i…" at bounding box center [544, 425] width 951 height 510
click at [255, 333] on div "public class Athlete { String name ; int age ; public Athlete ( String name , i…" at bounding box center [544, 434] width 951 height 529
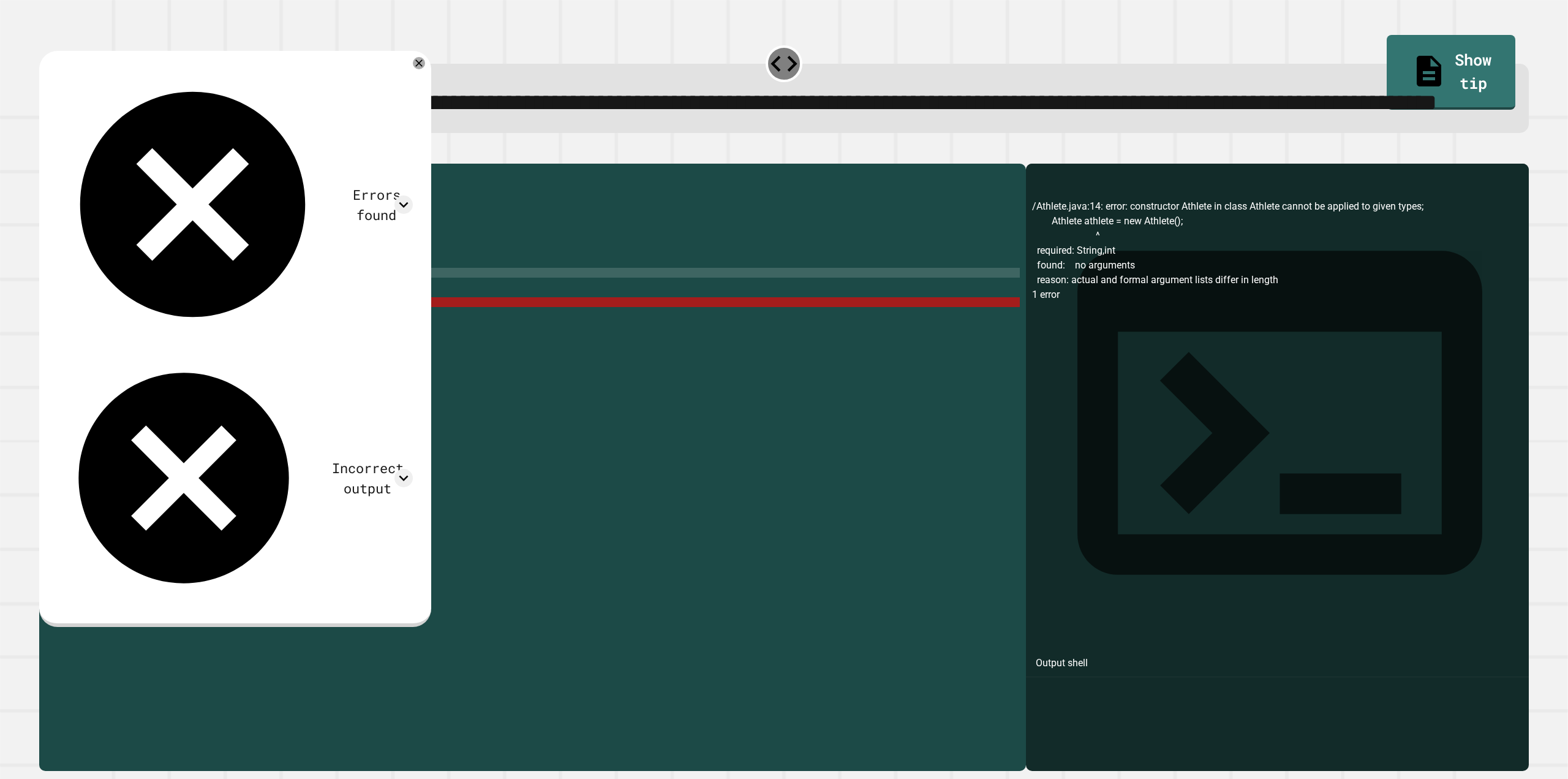
click at [255, 333] on div "public class Athlete { String name ; int age ; public Athlete ( String name , i…" at bounding box center [544, 434] width 951 height 529
click at [220, 388] on div "public class Athlete { String name ; int age ; public Athlete ( String name , i…" at bounding box center [544, 434] width 951 height 529
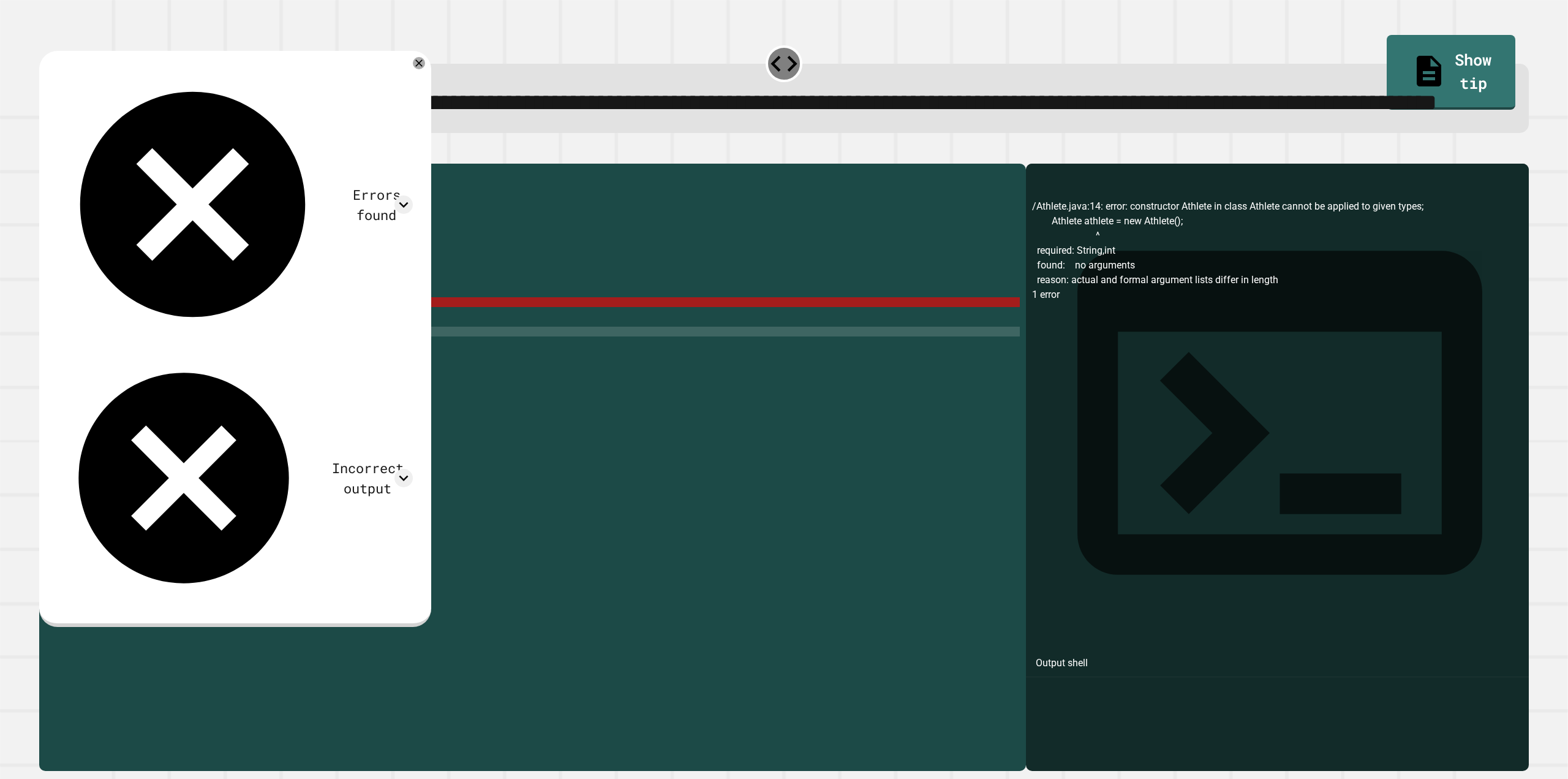
click at [220, 388] on div "public class Athlete { String name ; int age ; public Athlete ( String name , i…" at bounding box center [544, 434] width 951 height 529
click at [229, 399] on div "public class Athlete { String name ; int age ; public Athlete ( String name , i…" at bounding box center [544, 434] width 951 height 529
drag, startPoint x: 200, startPoint y: 330, endPoint x: 258, endPoint y: 334, distance: 58.1
click at [258, 334] on div "public class Athlete { String name ; int age ; public Athlete ( String name , i…" at bounding box center [544, 434] width 951 height 529
click at [198, 279] on div "public class Athlete { String name ; int age ; public Athlete ( String name , i…" at bounding box center [544, 434] width 951 height 529
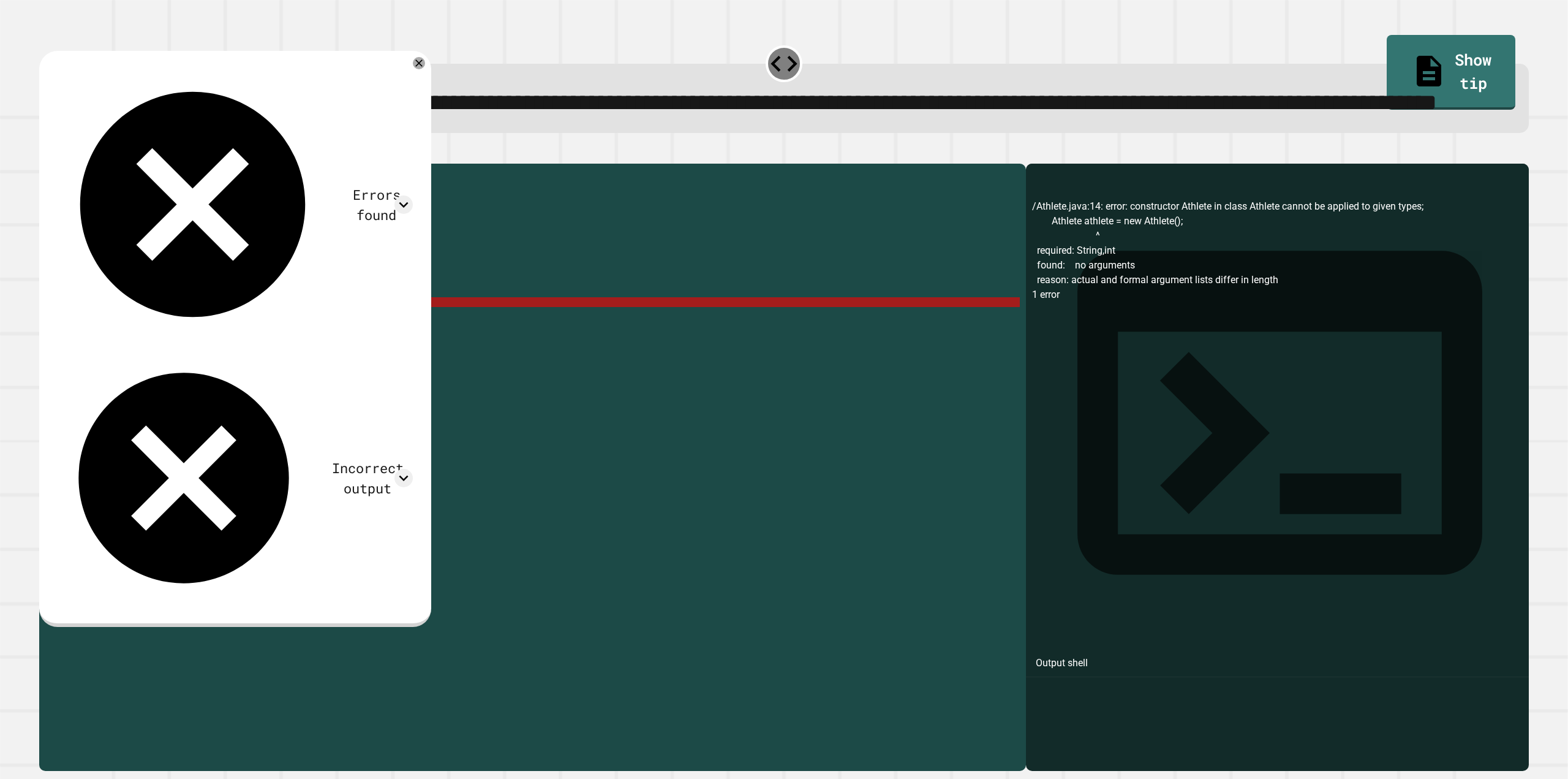
drag, startPoint x: 160, startPoint y: 285, endPoint x: 254, endPoint y: 286, distance: 94.0
click at [254, 286] on div "public class Athlete { String name ; int age ; public Athlete ( String name , i…" at bounding box center [544, 434] width 951 height 529
click at [249, 362] on div "public class Athlete { String name ; int age ; public Athlete ( String name , i…" at bounding box center [544, 434] width 951 height 529
paste textarea "**********"
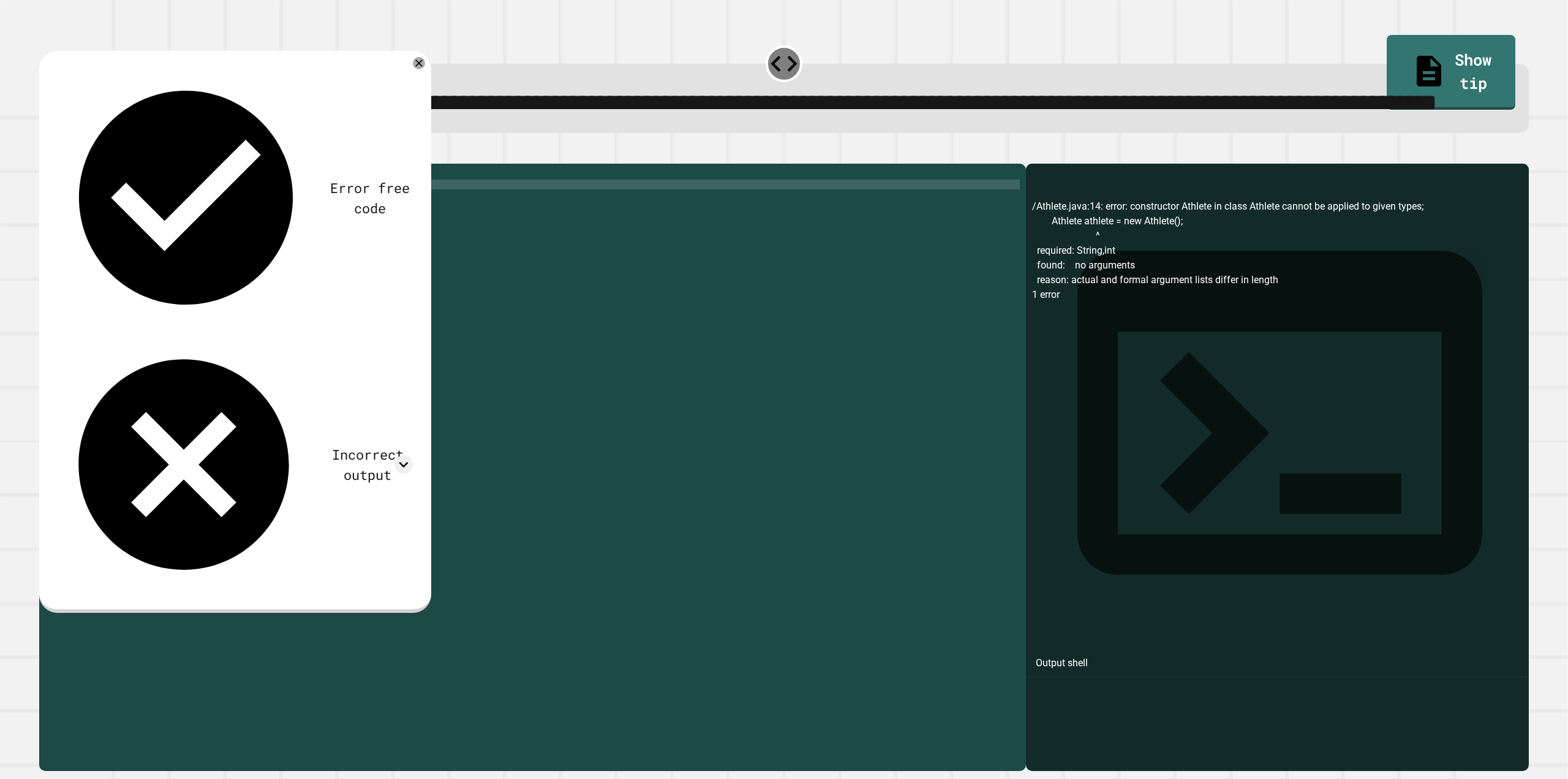
click at [354, 239] on div "public class Athlete { String name ; int age ; public Athlete ( String name , i…" at bounding box center [544, 434] width 951 height 529
click at [45, 154] on button "button" at bounding box center [45, 154] width 0 height 0
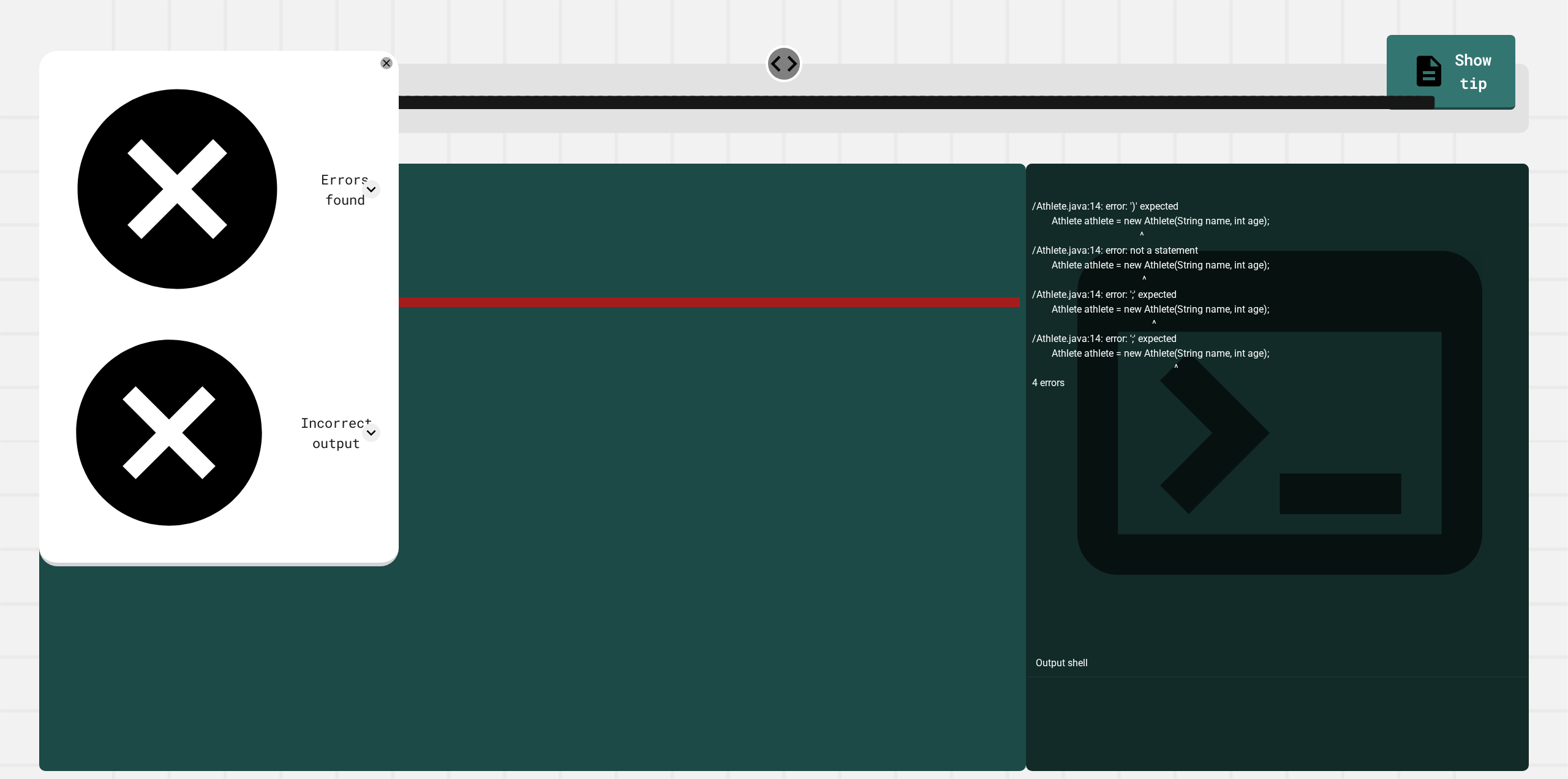
drag, startPoint x: 250, startPoint y: 361, endPoint x: 346, endPoint y: 362, distance: 96.0
click at [346, 362] on div "public class Athlete { String name ; int age ; public Athlete ( String name , i…" at bounding box center [544, 434] width 951 height 529
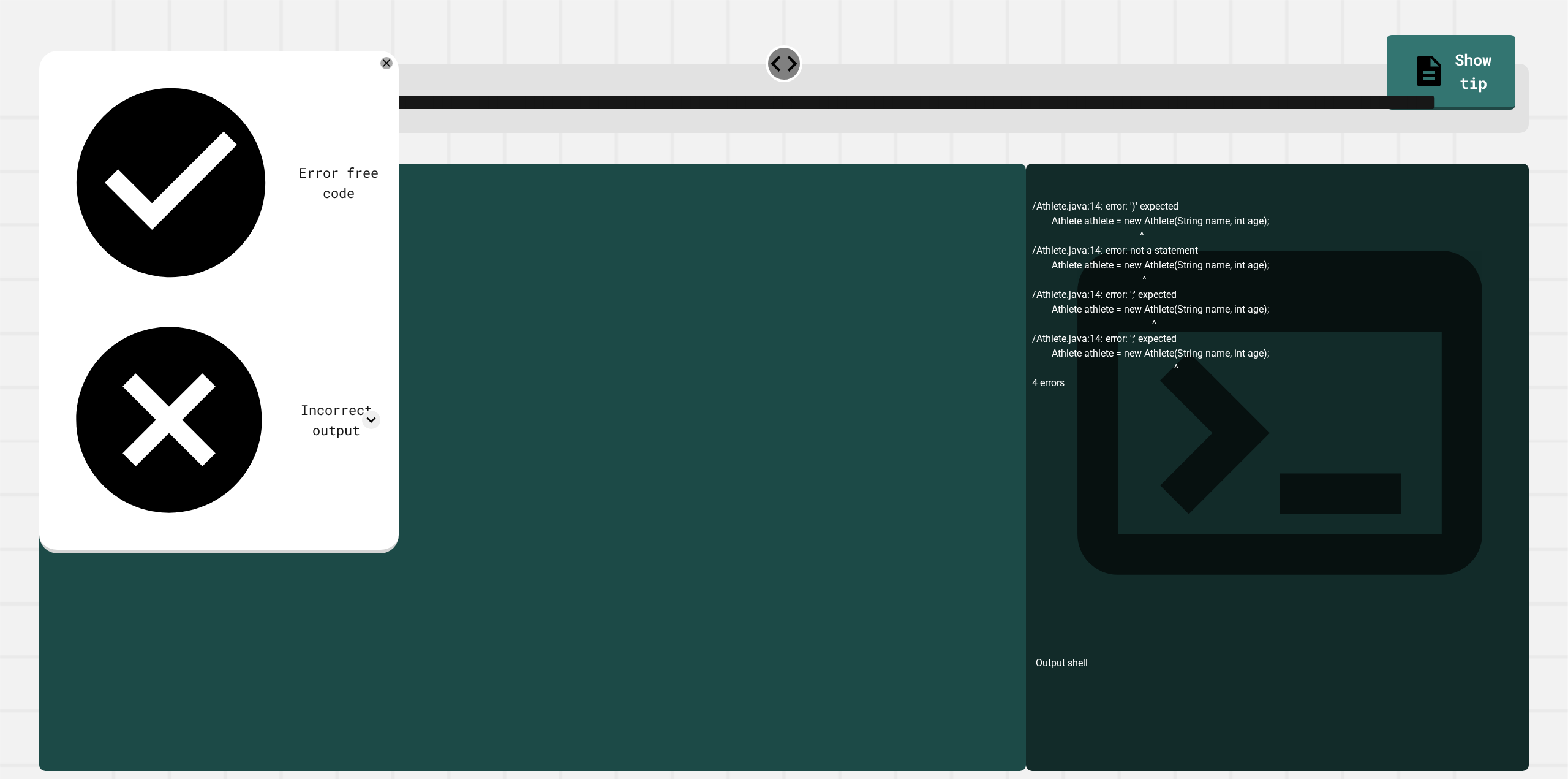
drag, startPoint x: 195, startPoint y: 380, endPoint x: 254, endPoint y: 378, distance: 59.0
click at [254, 378] on div "public class Athlete { String name ; int age ; public Athlete ( String name , i…" at bounding box center [544, 434] width 951 height 529
drag, startPoint x: 200, startPoint y: 332, endPoint x: 252, endPoint y: 339, distance: 52.5
click at [252, 339] on div "public class Athlete { String name ; int age ; public Athlete ( String name , i…" at bounding box center [544, 434] width 951 height 529
click at [251, 361] on div "public class Athlete { String name ; int age ; public Athlete ( String name , i…" at bounding box center [544, 434] width 951 height 529
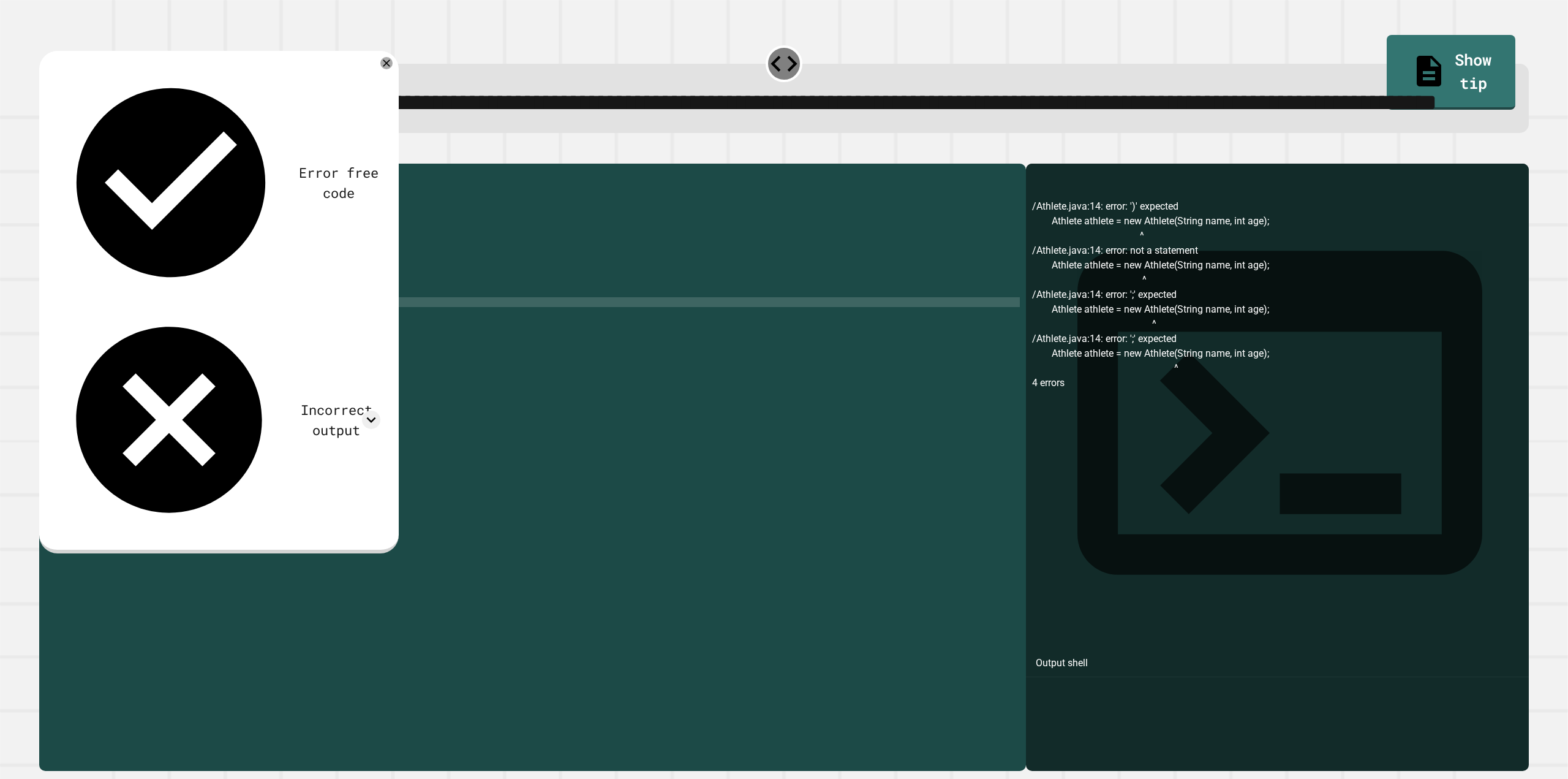
scroll to position [0, 15]
type textarea "**********"
click at [45, 154] on icon "button" at bounding box center [45, 154] width 0 height 0
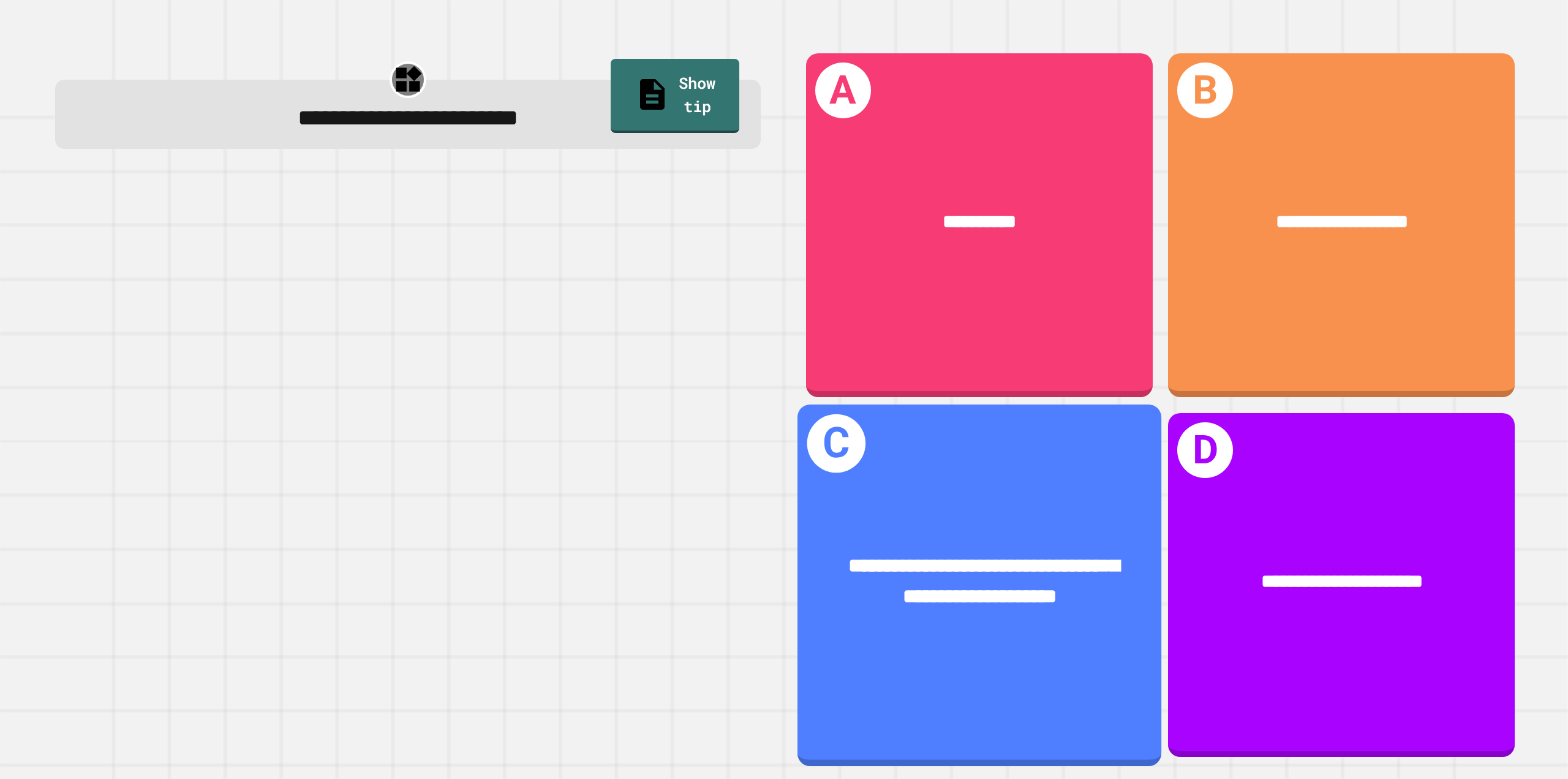
click at [903, 601] on div "**********" at bounding box center [978, 582] width 364 height 142
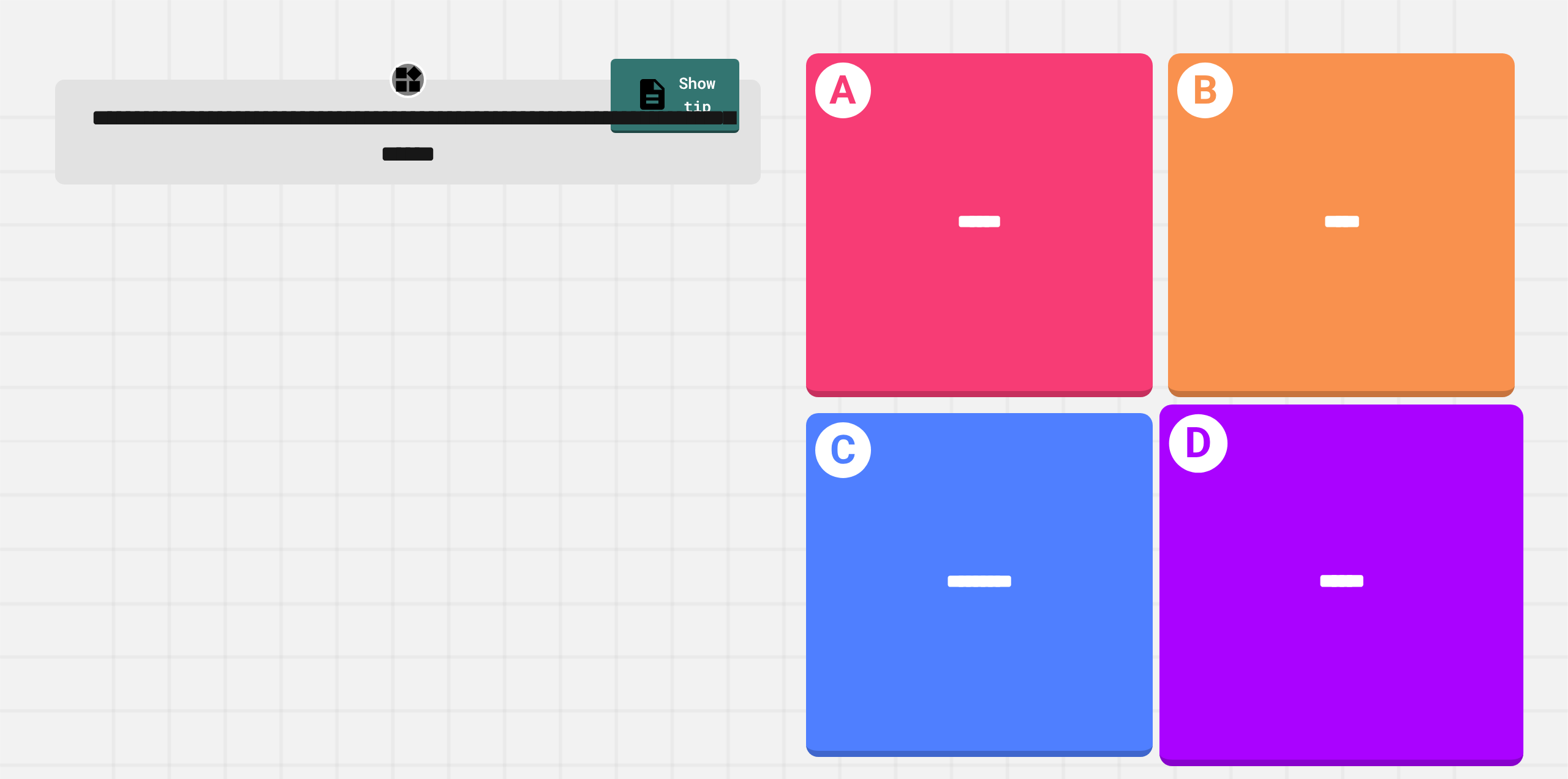
click at [1497, 653] on div "D ******" at bounding box center [1341, 585] width 364 height 362
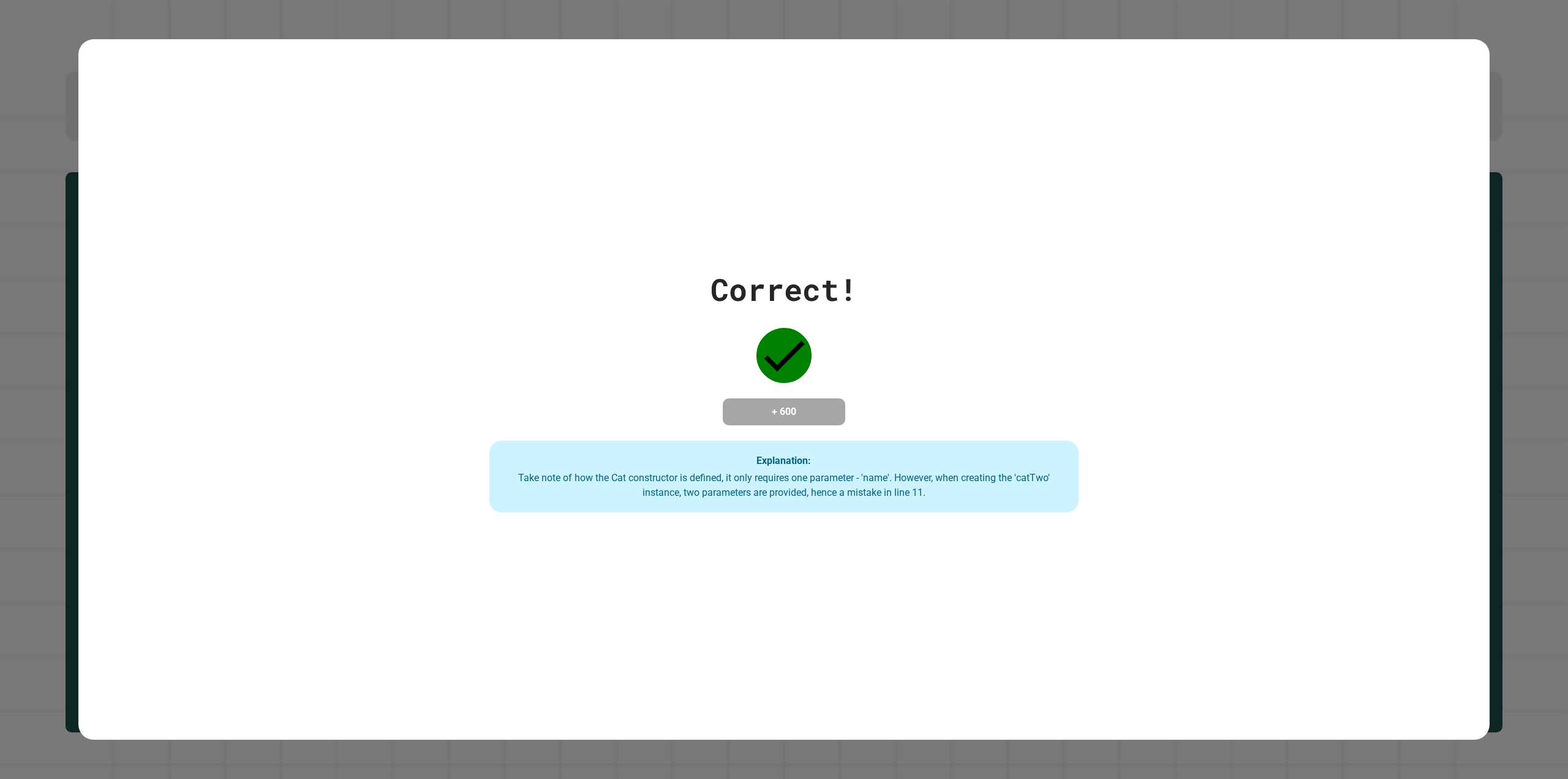
drag, startPoint x: 1279, startPoint y: 197, endPoint x: 1258, endPoint y: 205, distance: 22.5
drag, startPoint x: 1258, startPoint y: 205, endPoint x: 1248, endPoint y: 204, distance: 10.0
drag, startPoint x: 1245, startPoint y: 204, endPoint x: 470, endPoint y: 23, distance: 795.9
drag, startPoint x: 470, startPoint y: 23, endPoint x: 460, endPoint y: 27, distance: 10.8
drag, startPoint x: 460, startPoint y: 27, endPoint x: 447, endPoint y: 33, distance: 14.3
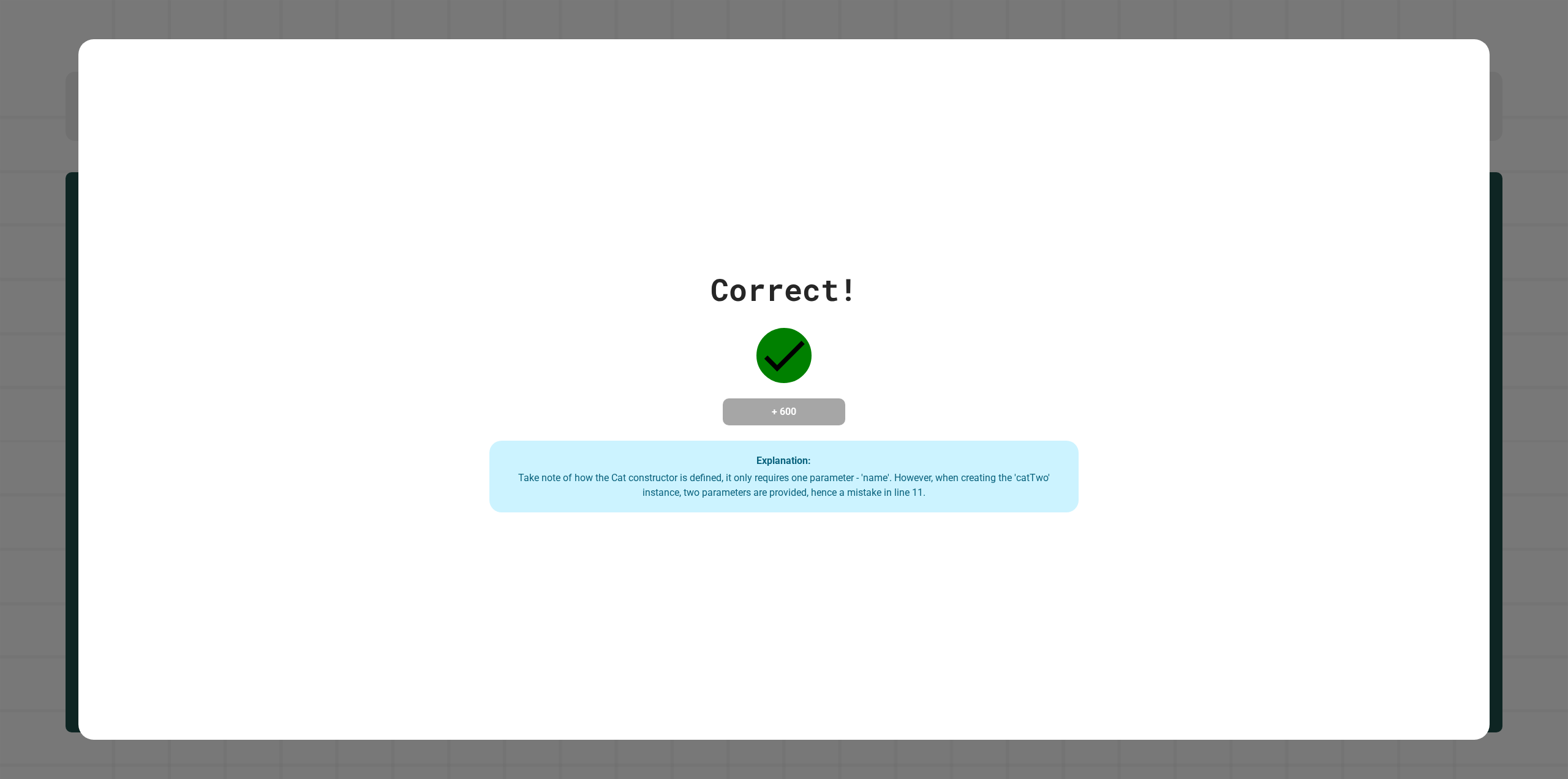
drag, startPoint x: 447, startPoint y: 33, endPoint x: 434, endPoint y: 39, distance: 14.3
drag, startPoint x: 434, startPoint y: 39, endPoint x: 384, endPoint y: 57, distance: 53.1
drag, startPoint x: 384, startPoint y: 57, endPoint x: 376, endPoint y: 61, distance: 8.9
drag, startPoint x: 376, startPoint y: 61, endPoint x: 312, endPoint y: 63, distance: 64.0
drag, startPoint x: 312, startPoint y: 63, endPoint x: 288, endPoint y: 62, distance: 24.0
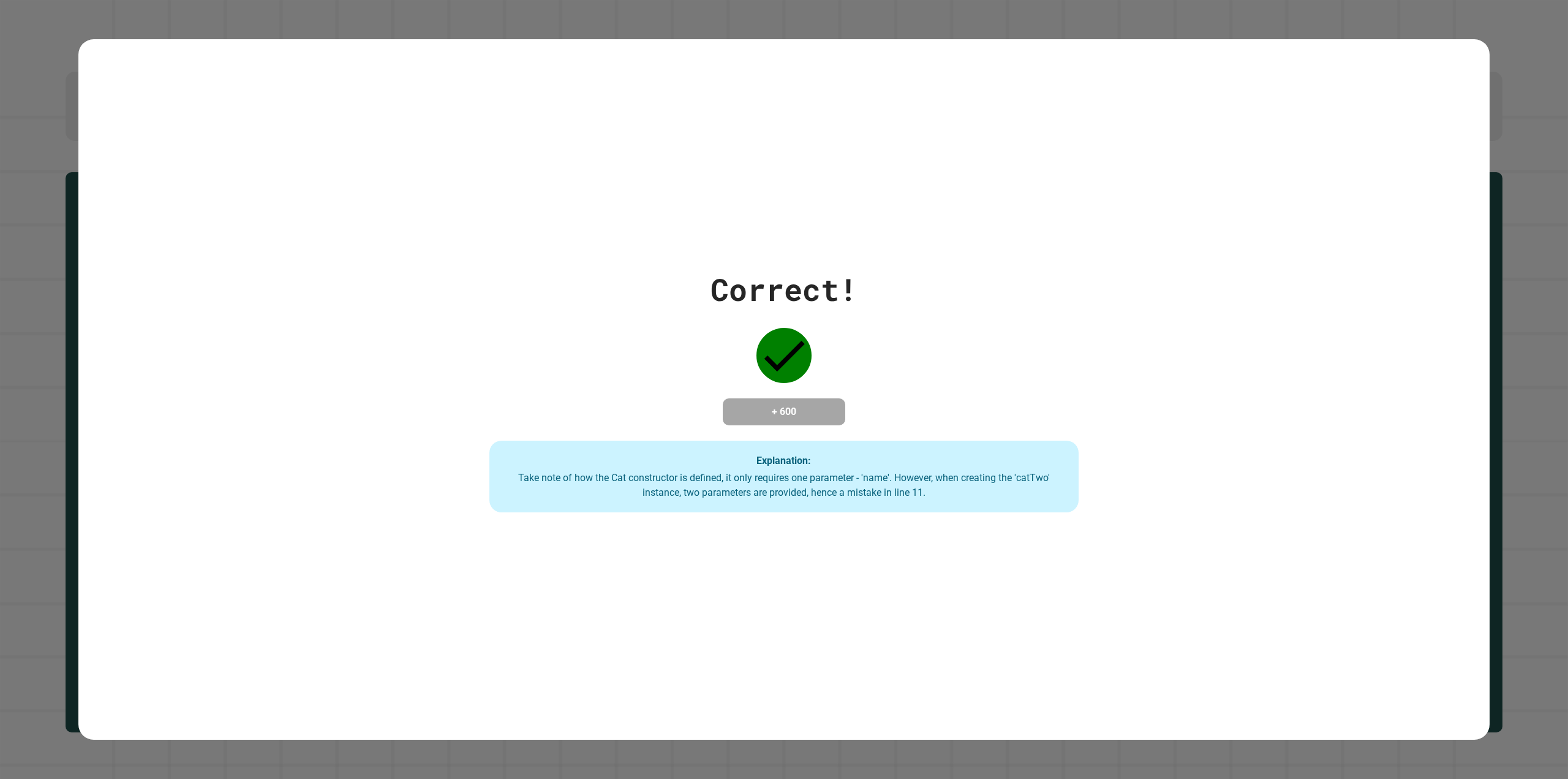
drag, startPoint x: 288, startPoint y: 62, endPoint x: 261, endPoint y: 60, distance: 27.1
drag, startPoint x: 261, startPoint y: 60, endPoint x: 295, endPoint y: 57, distance: 34.1
drag, startPoint x: 295, startPoint y: 57, endPoint x: 472, endPoint y: 64, distance: 177.1
drag, startPoint x: 472, startPoint y: 64, endPoint x: 850, endPoint y: 109, distance: 380.7
drag, startPoint x: 1254, startPoint y: 123, endPoint x: 1375, endPoint y: 140, distance: 122.2
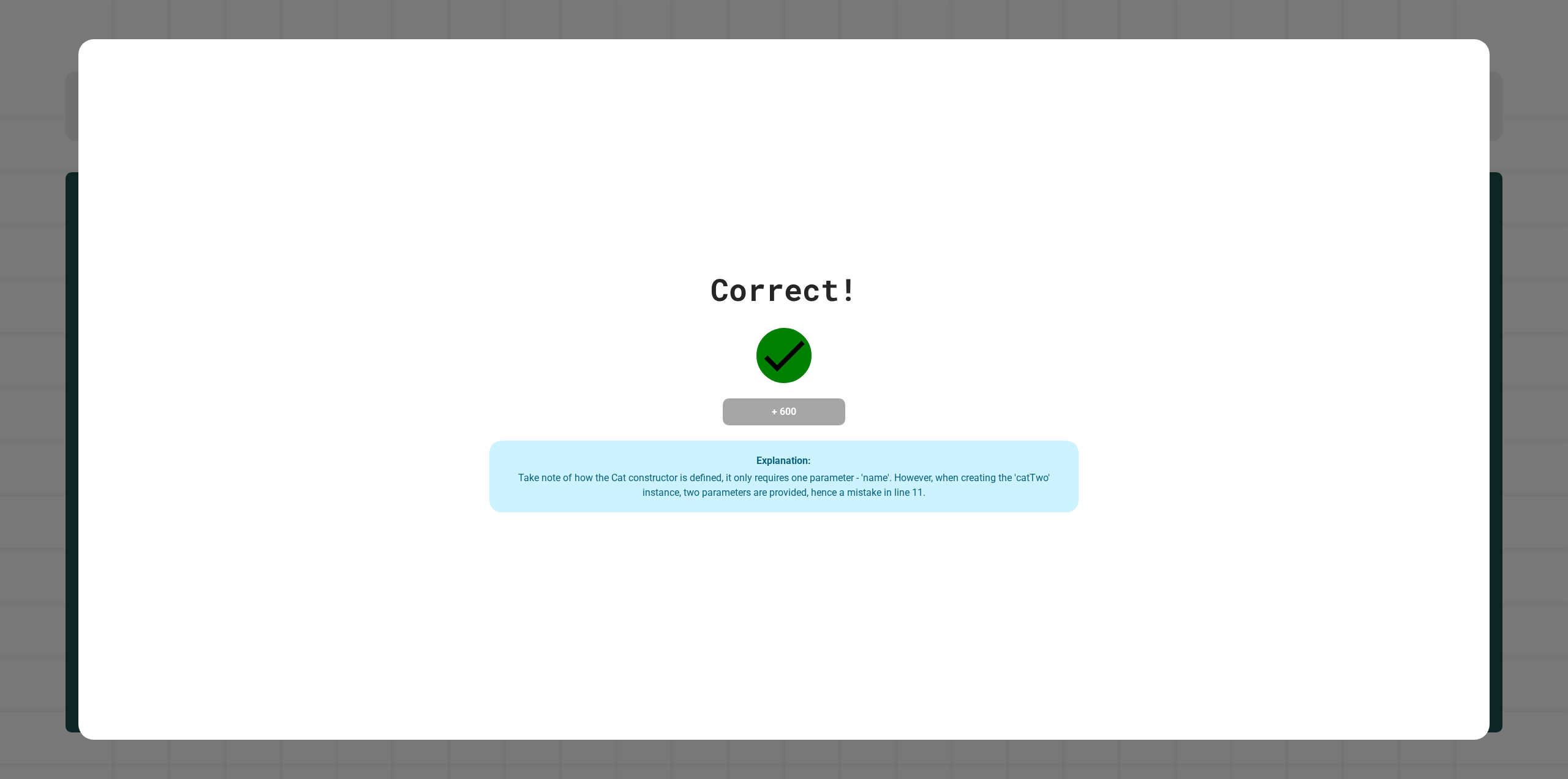
drag, startPoint x: 1375, startPoint y: 140, endPoint x: 1223, endPoint y: 134, distance: 152.1
drag, startPoint x: 1223, startPoint y: 134, endPoint x: 957, endPoint y: 101, distance: 268.0
drag, startPoint x: 957, startPoint y: 101, endPoint x: 837, endPoint y: 93, distance: 120.3
drag, startPoint x: 837, startPoint y: 93, endPoint x: 754, endPoint y: 88, distance: 83.2
drag, startPoint x: 754, startPoint y: 88, endPoint x: 685, endPoint y: 85, distance: 69.1
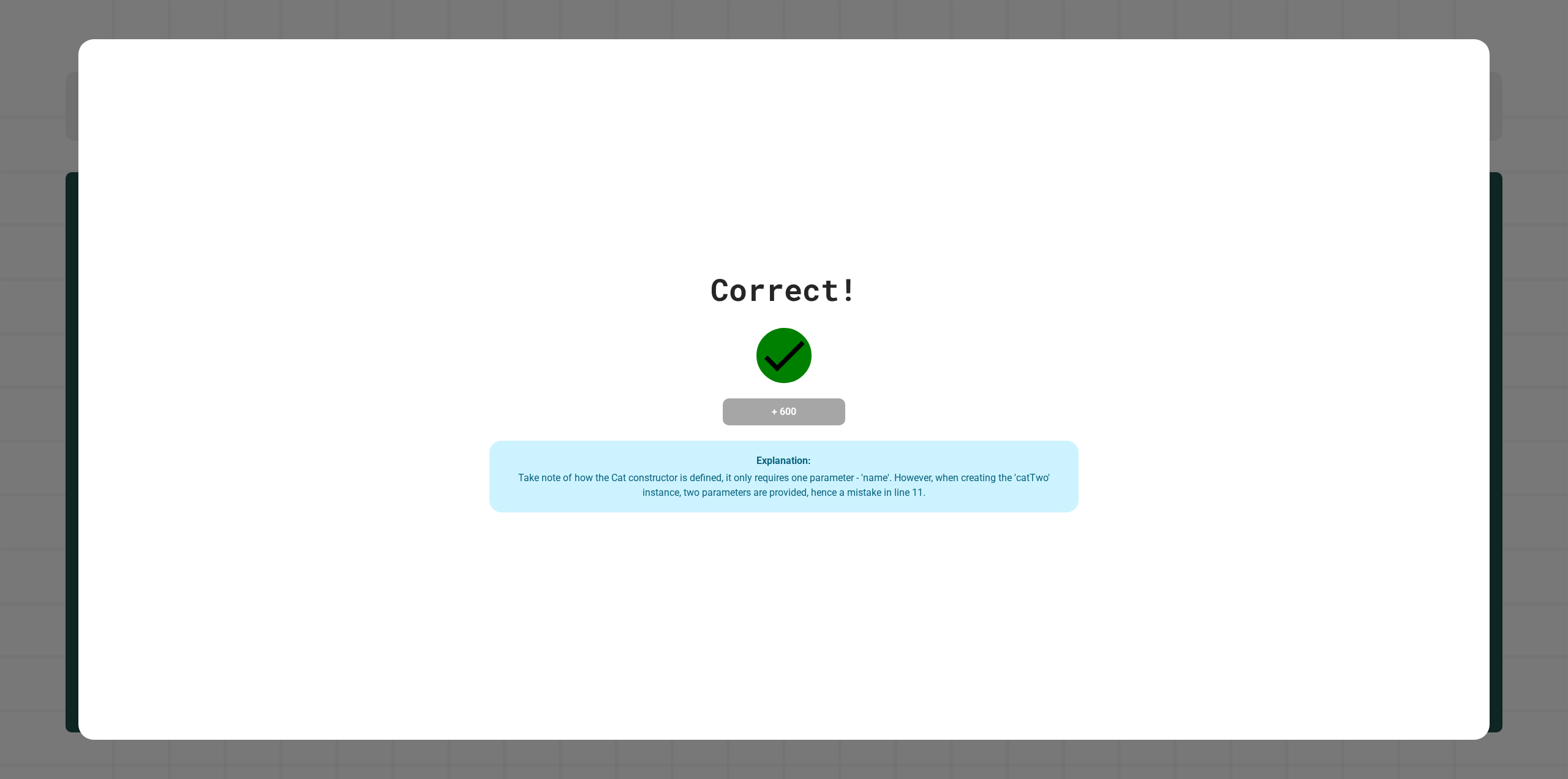
drag, startPoint x: 685, startPoint y: 85, endPoint x: 530, endPoint y: 109, distance: 156.8
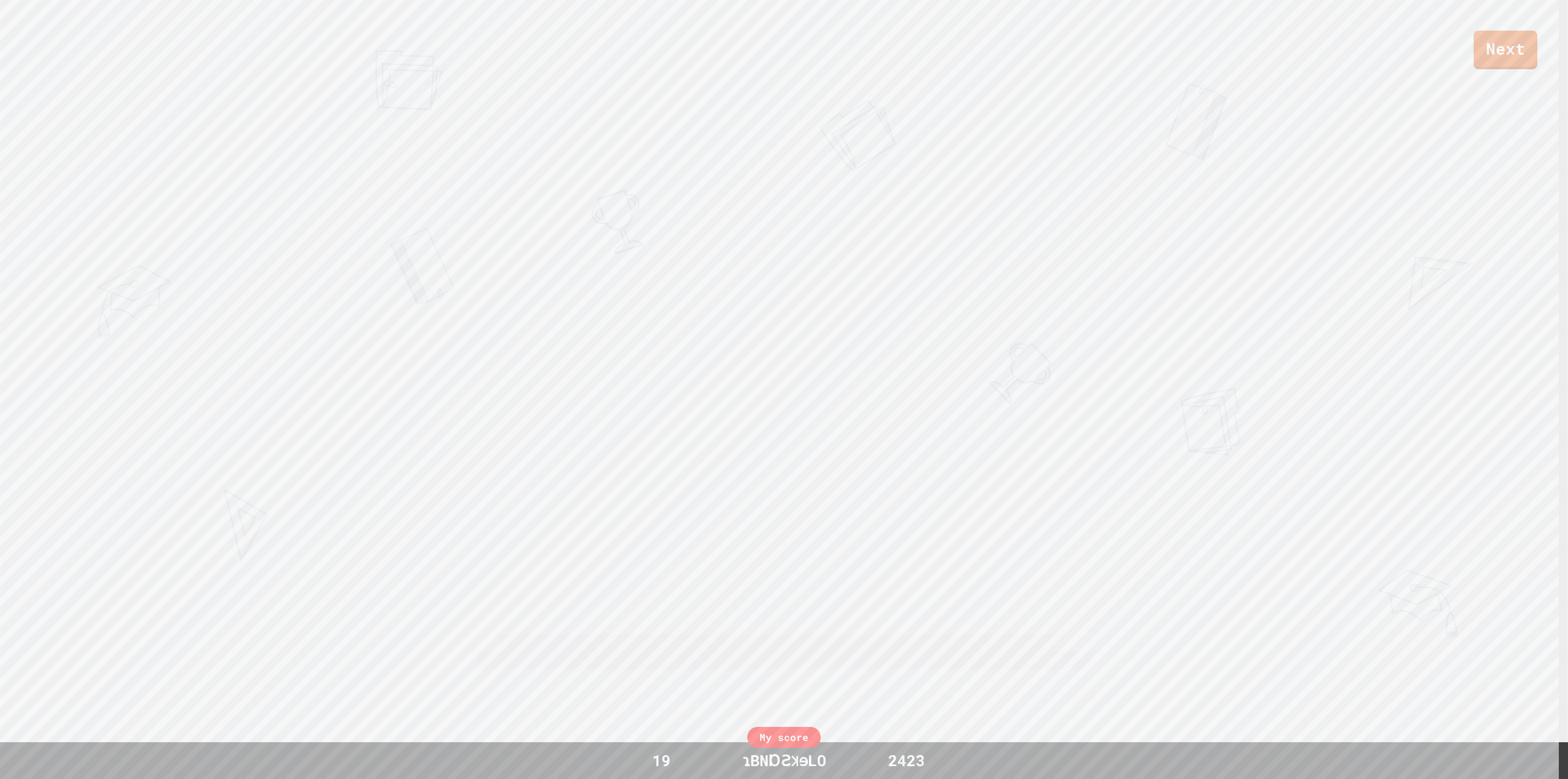
click at [530, 109] on div "Next [PERSON_NAME] B [PERSON_NAME] View leaderboard" at bounding box center [784, 389] width 1568 height 779
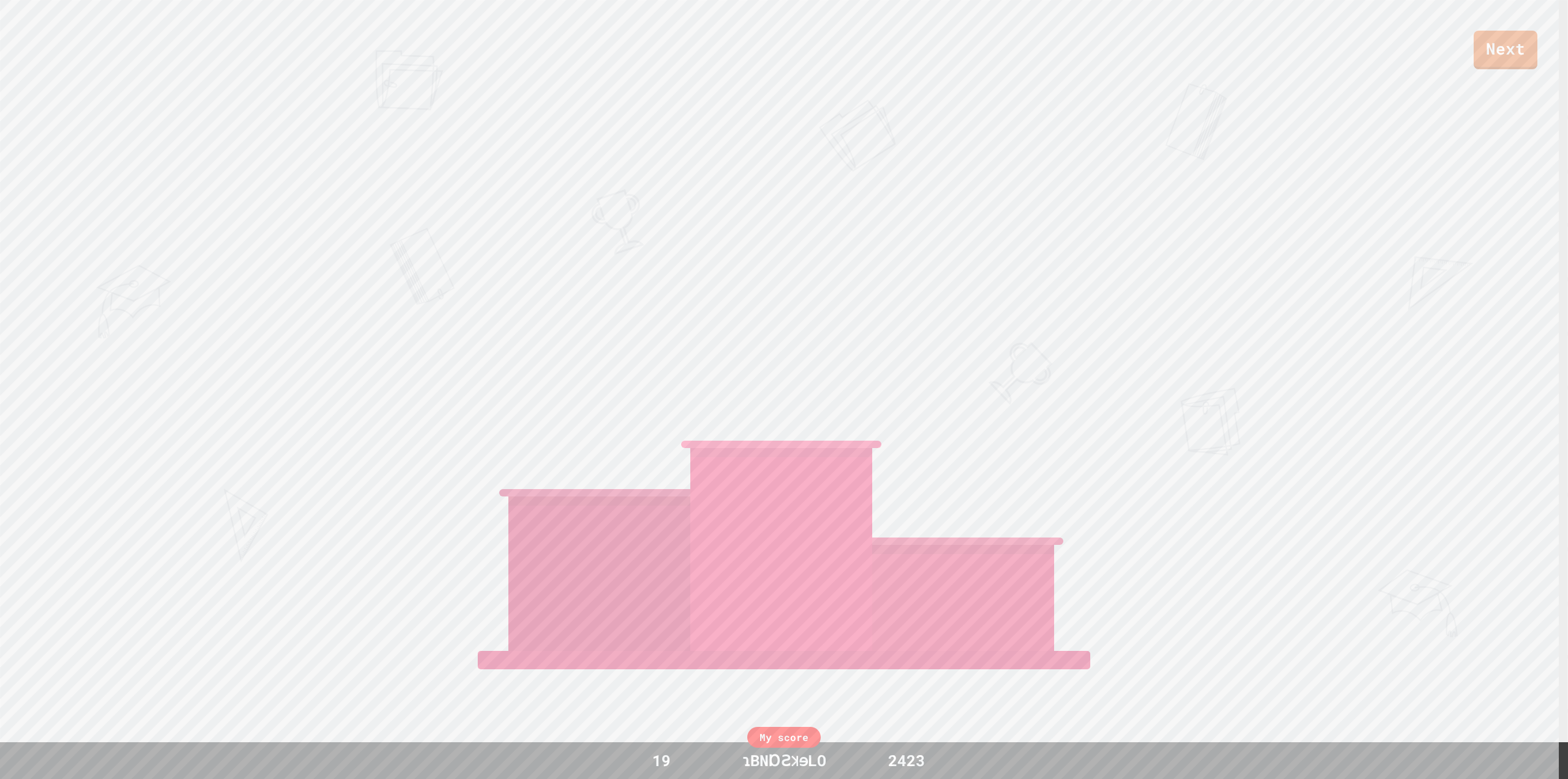
click at [583, 53] on div "Next" at bounding box center [784, 35] width 1568 height 69
